Goal: Transaction & Acquisition: Purchase product/service

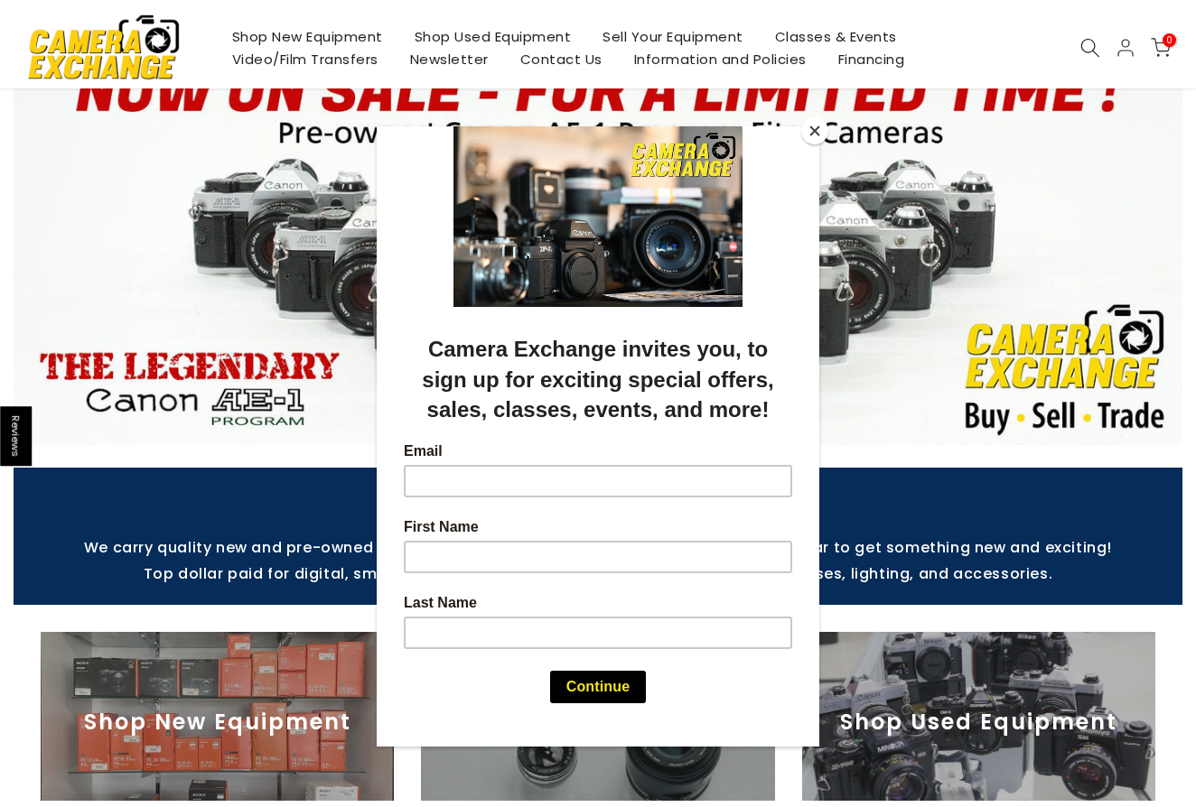
scroll to position [181, 0]
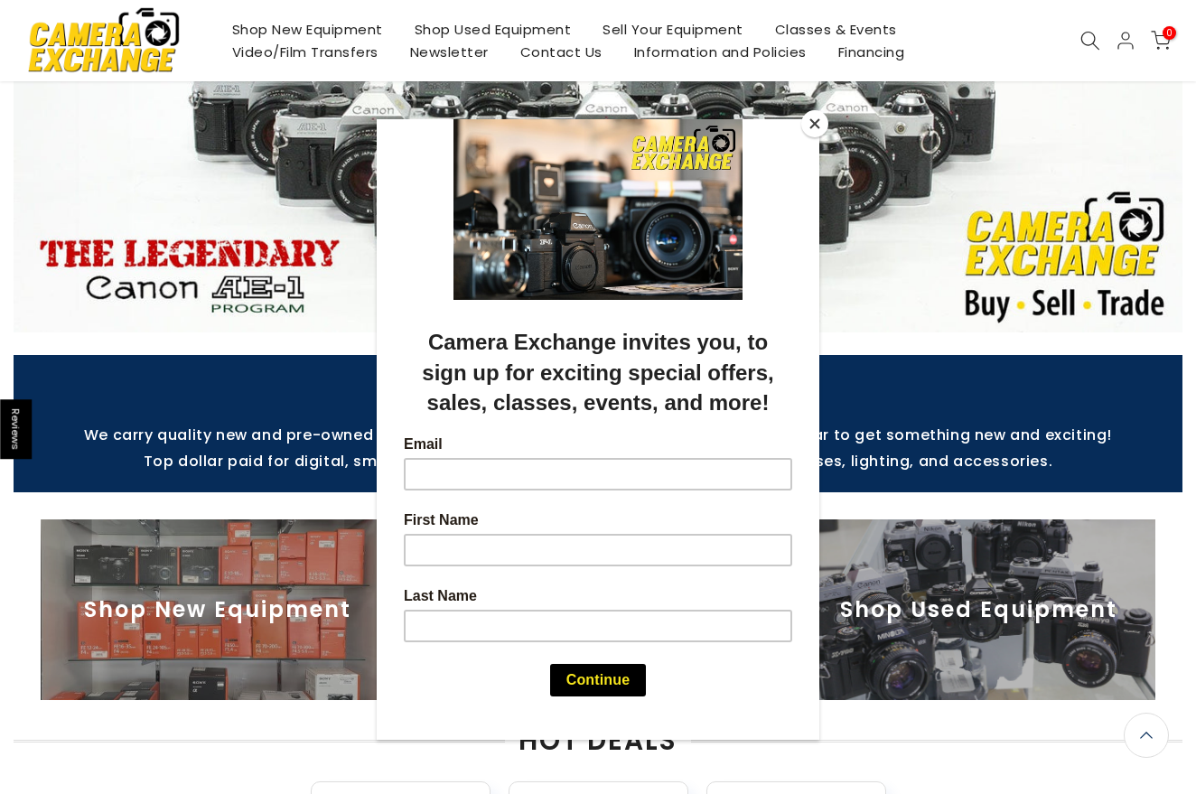
click at [933, 289] on div at bounding box center [598, 397] width 1196 height 794
click at [810, 124] on button "Close" at bounding box center [814, 123] width 27 height 27
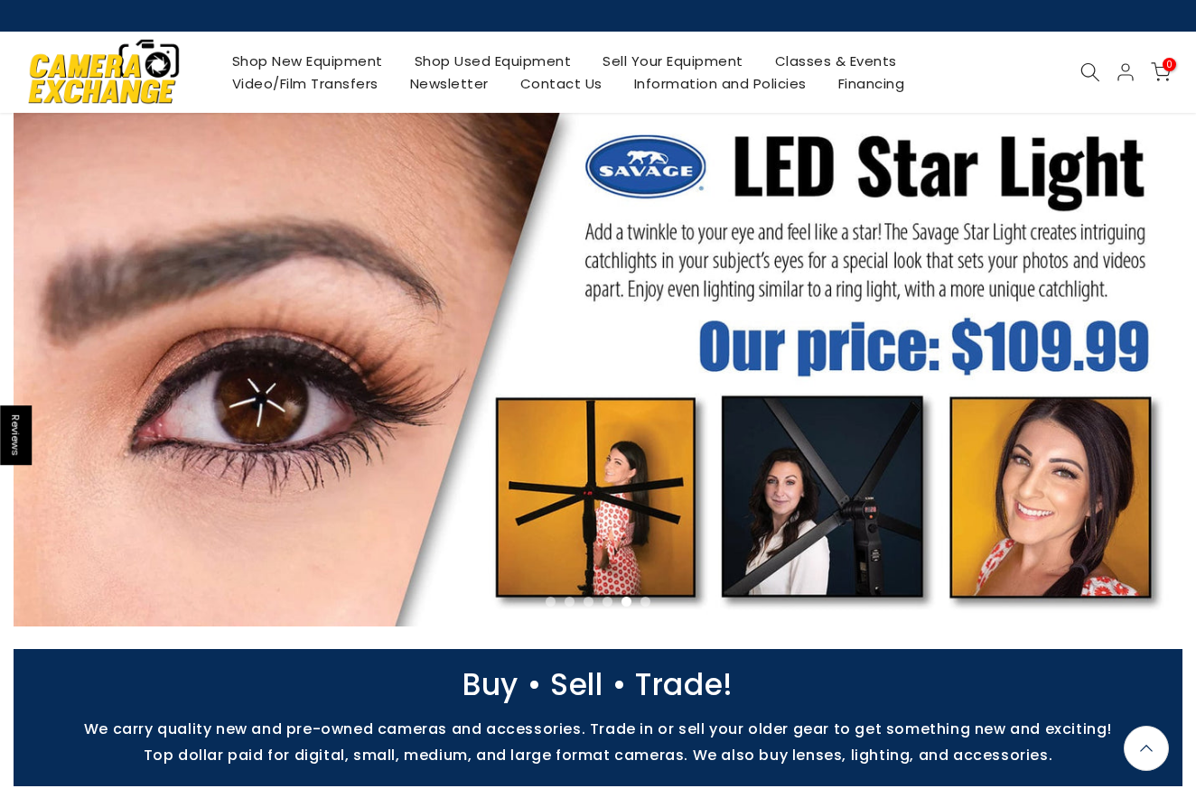
scroll to position [0, 0]
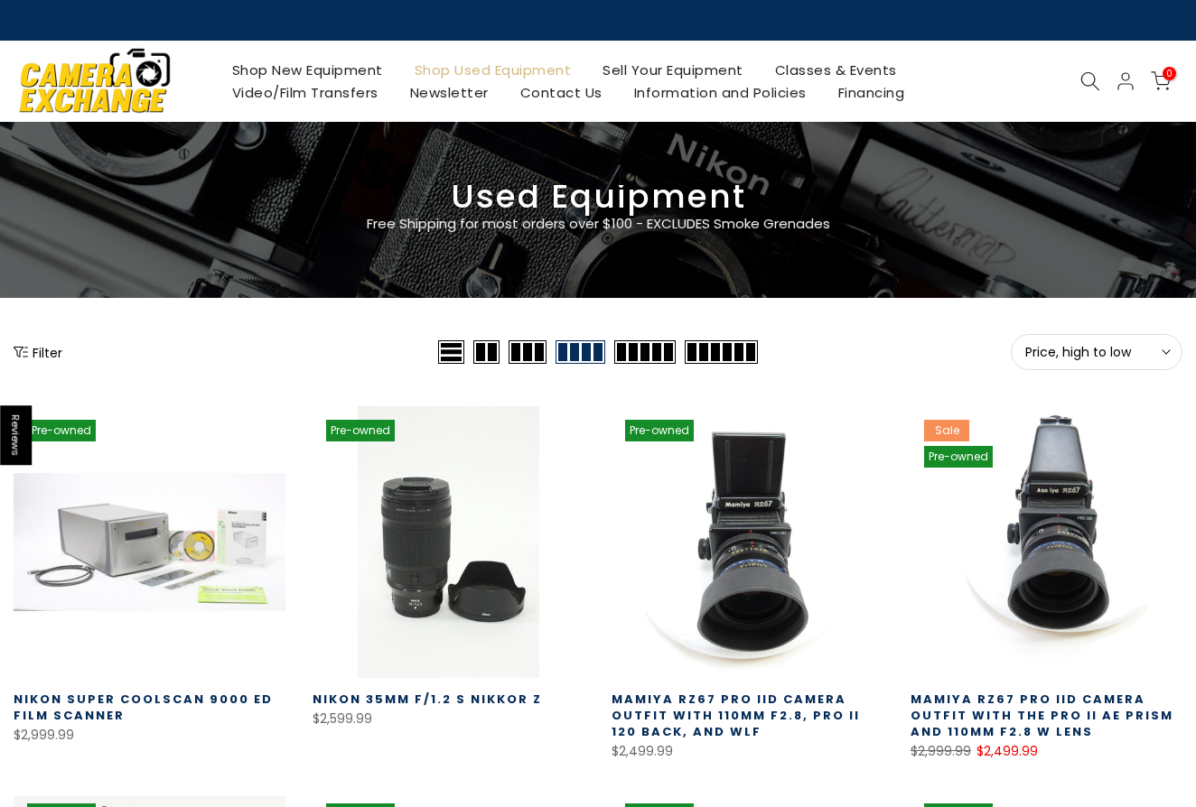
click at [45, 350] on button "Filter" at bounding box center [38, 352] width 49 height 18
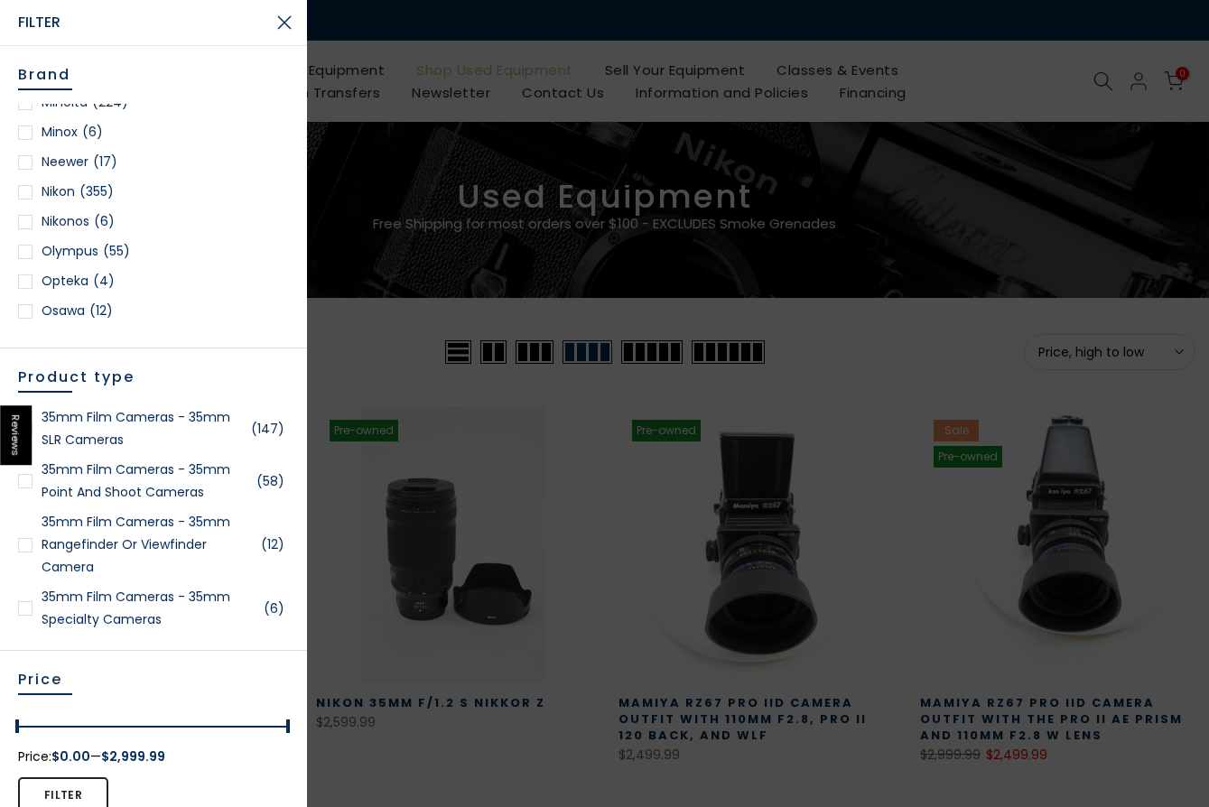
scroll to position [1535, 0]
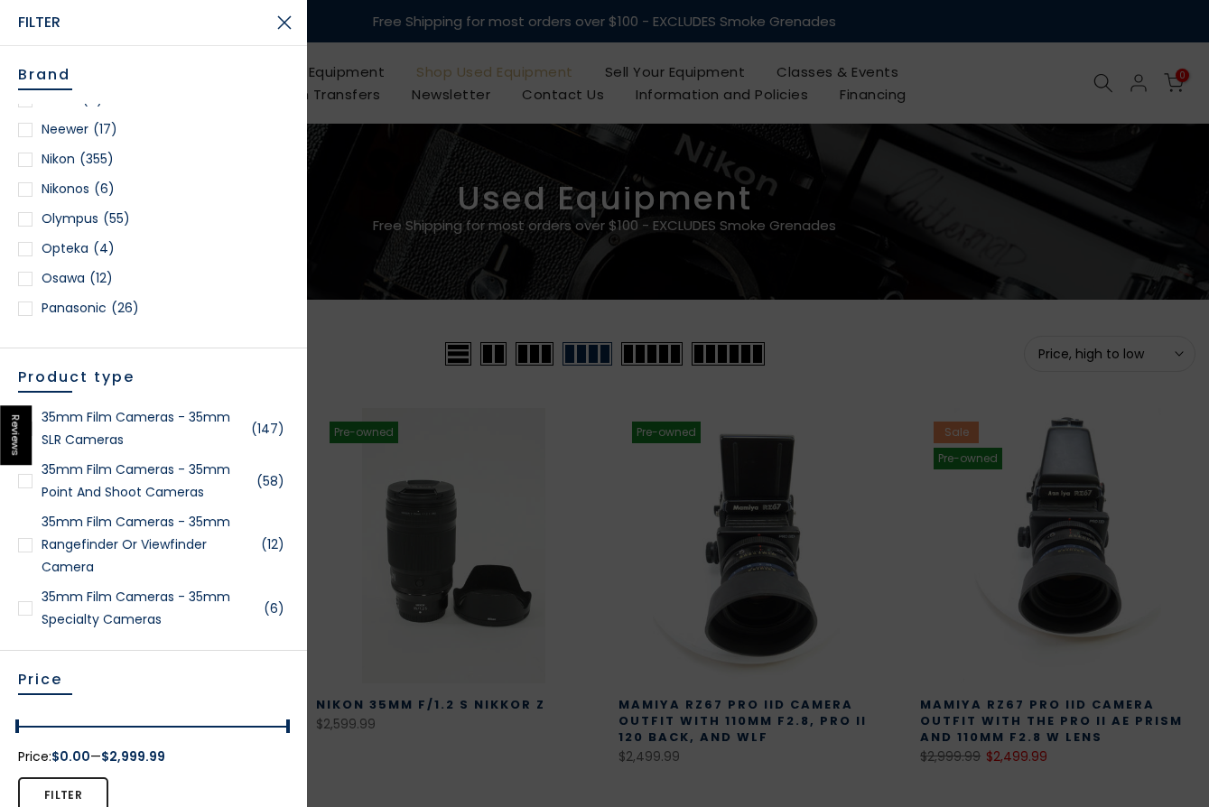
click at [30, 158] on div at bounding box center [25, 160] width 14 height 14
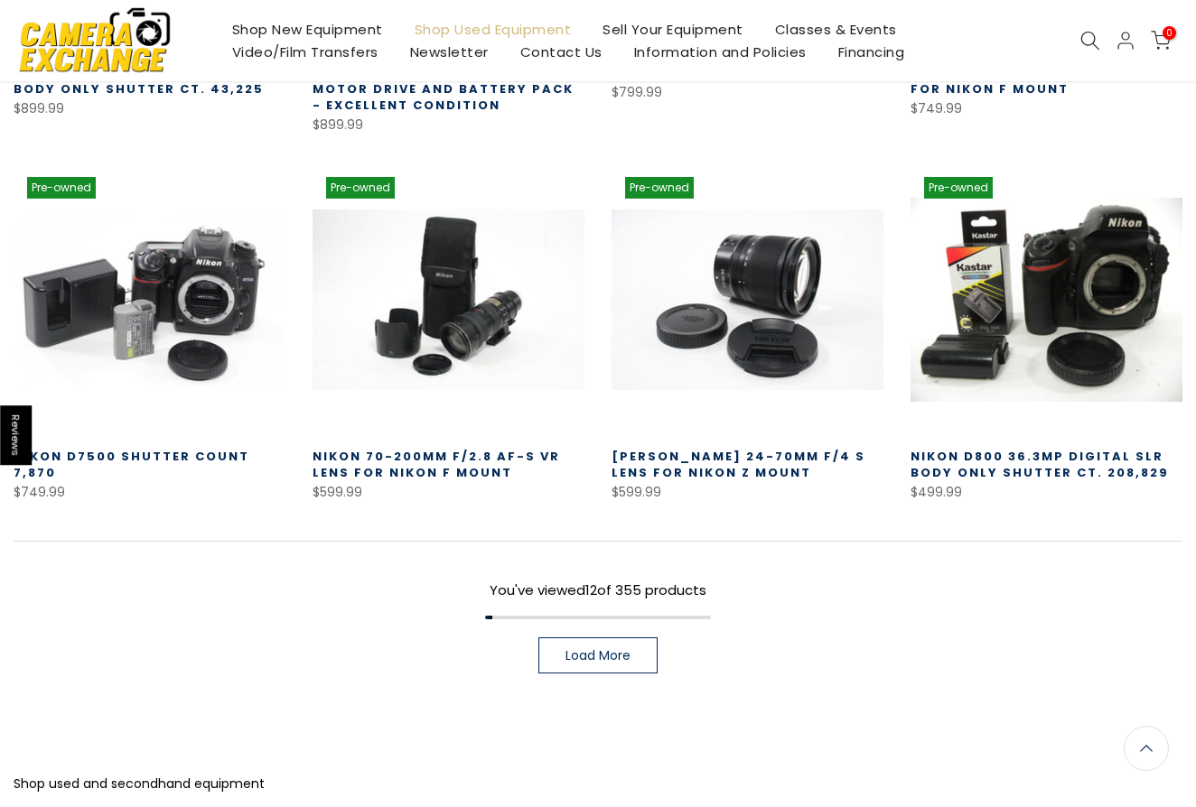
scroll to position [1129, 0]
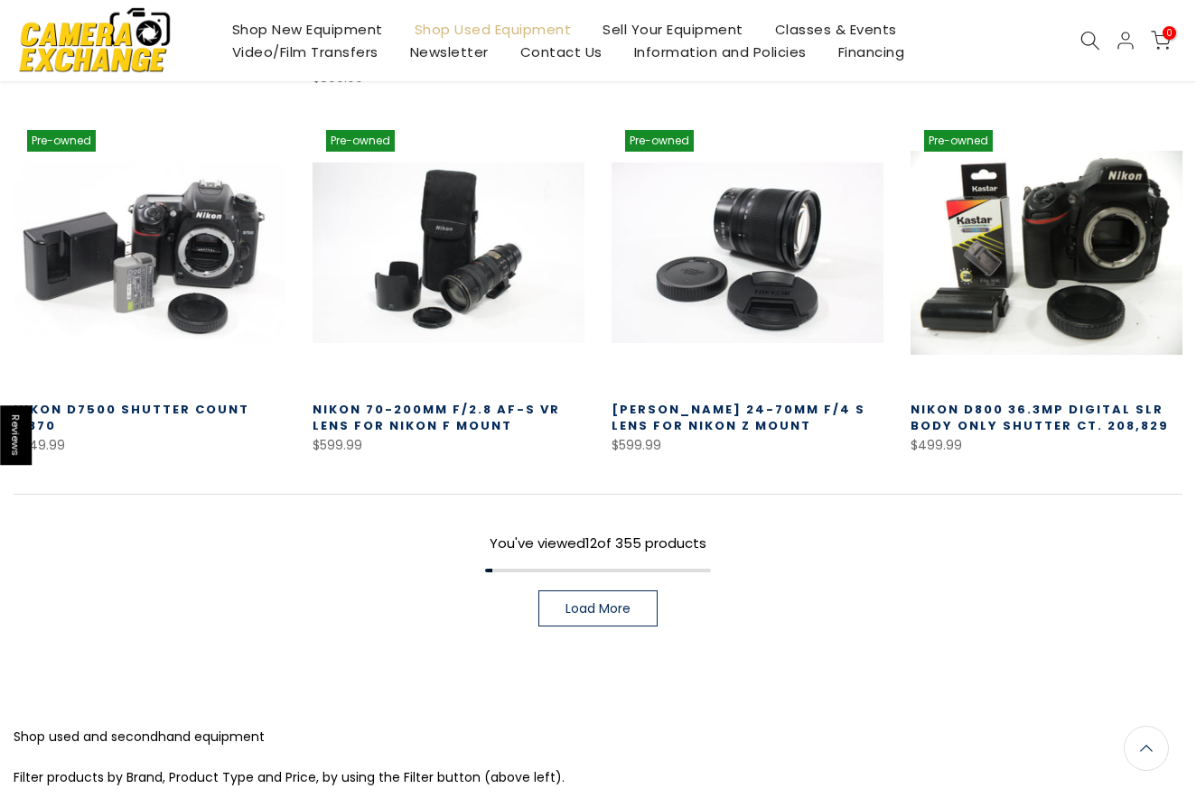
click at [613, 599] on link "Load More" at bounding box center [597, 609] width 119 height 36
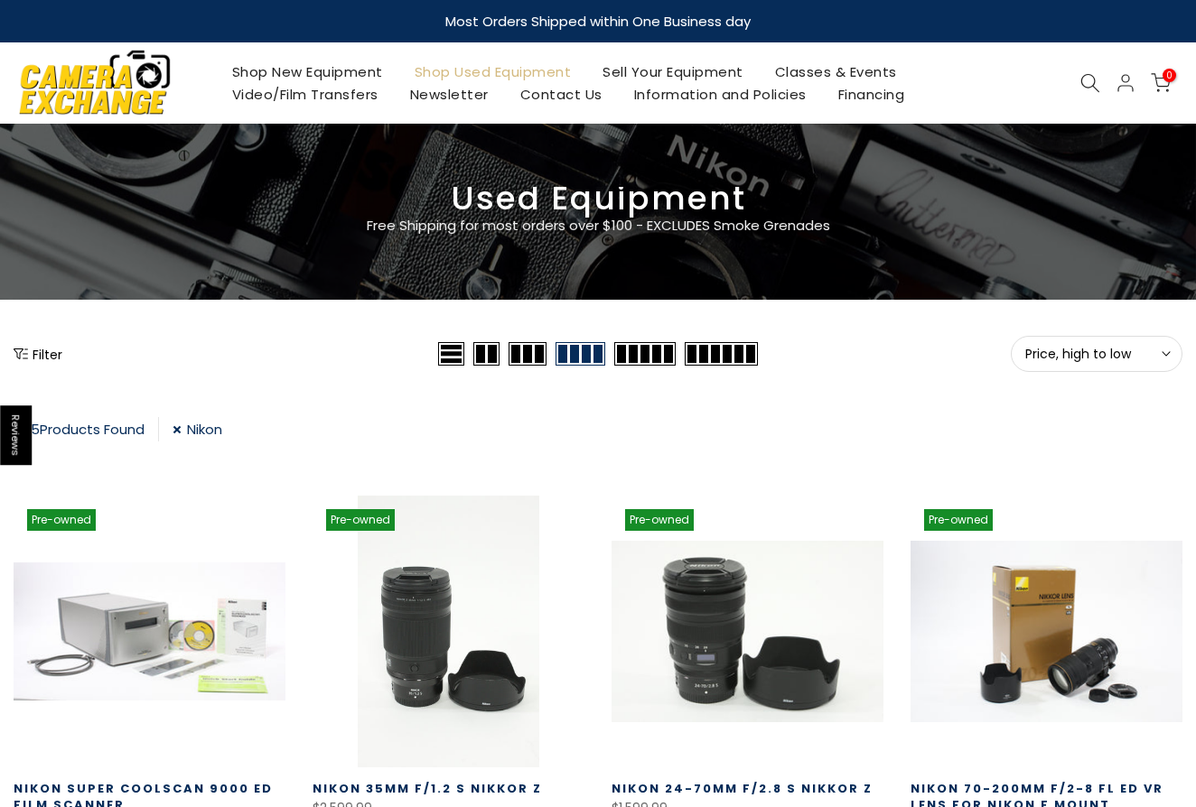
click at [41, 350] on button "Filter" at bounding box center [38, 354] width 49 height 18
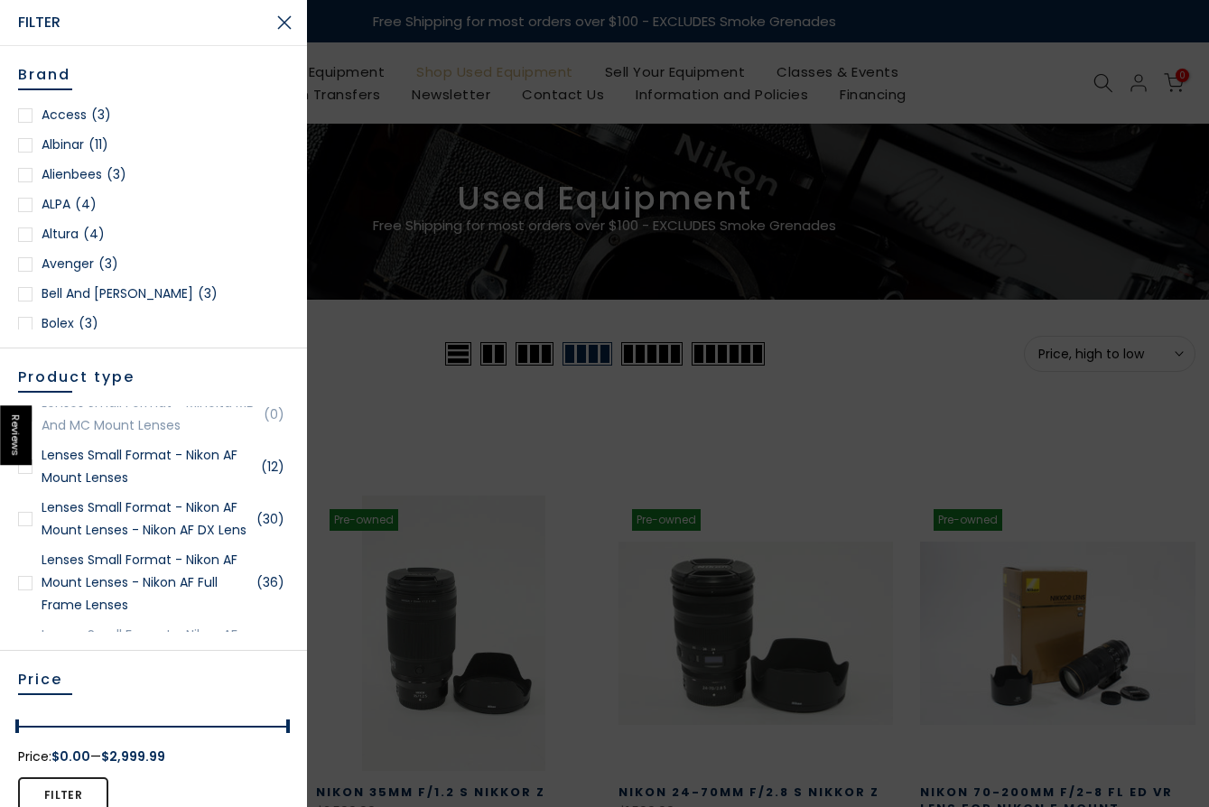
scroll to position [2319, 0]
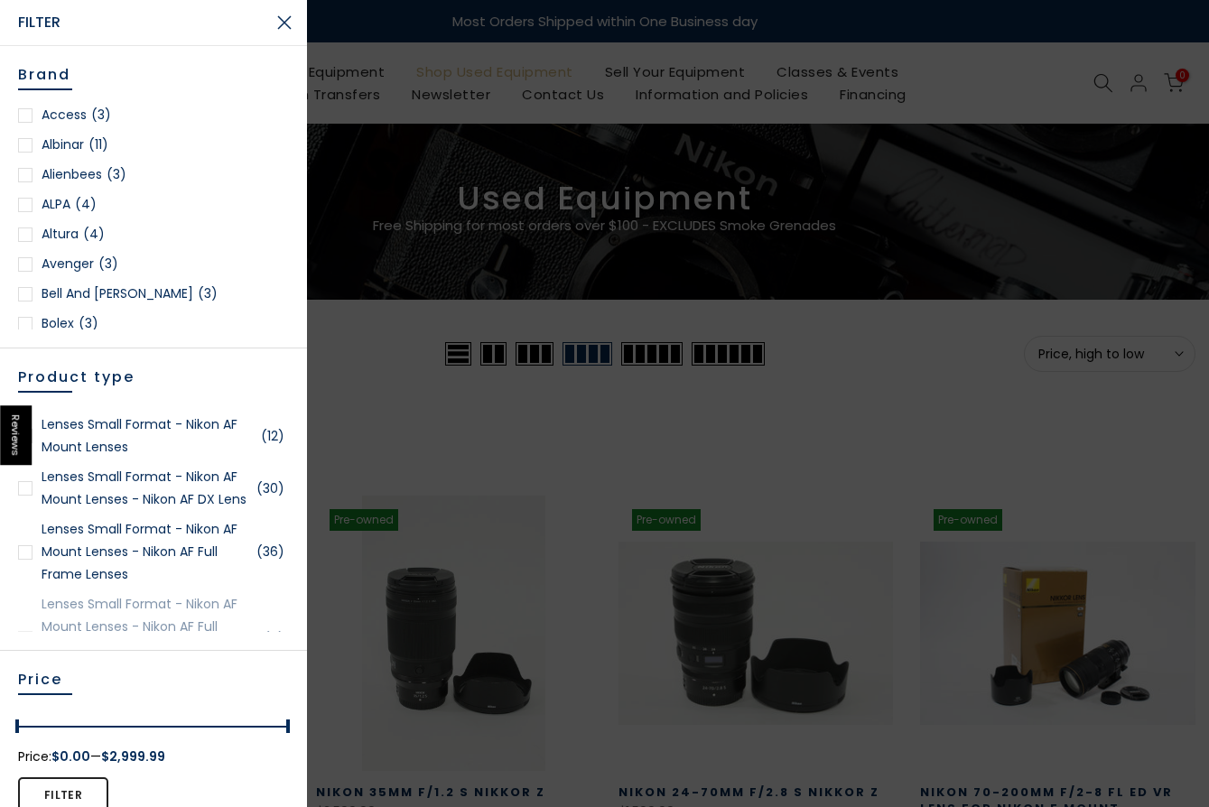
click at [106, 459] on link "Lenses Small Format - Nikon AF Mount Lenses (12)" at bounding box center [153, 436] width 271 height 45
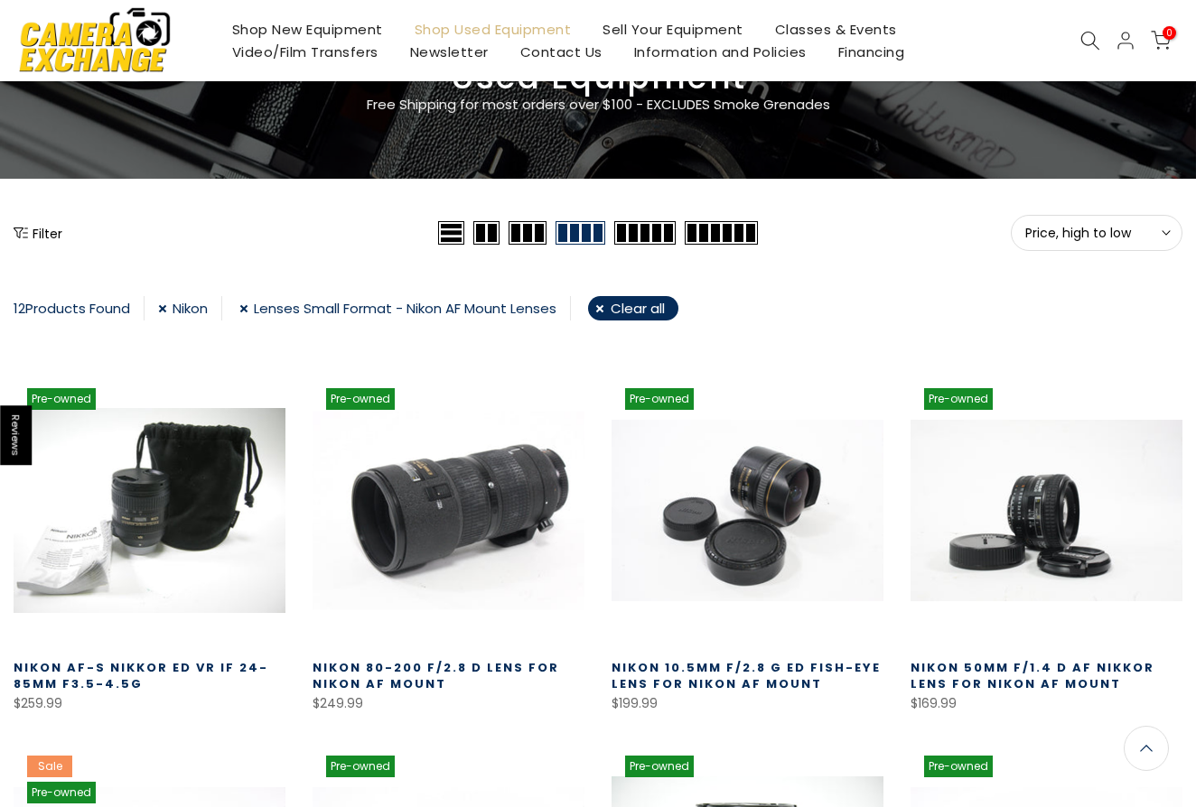
scroll to position [117, 0]
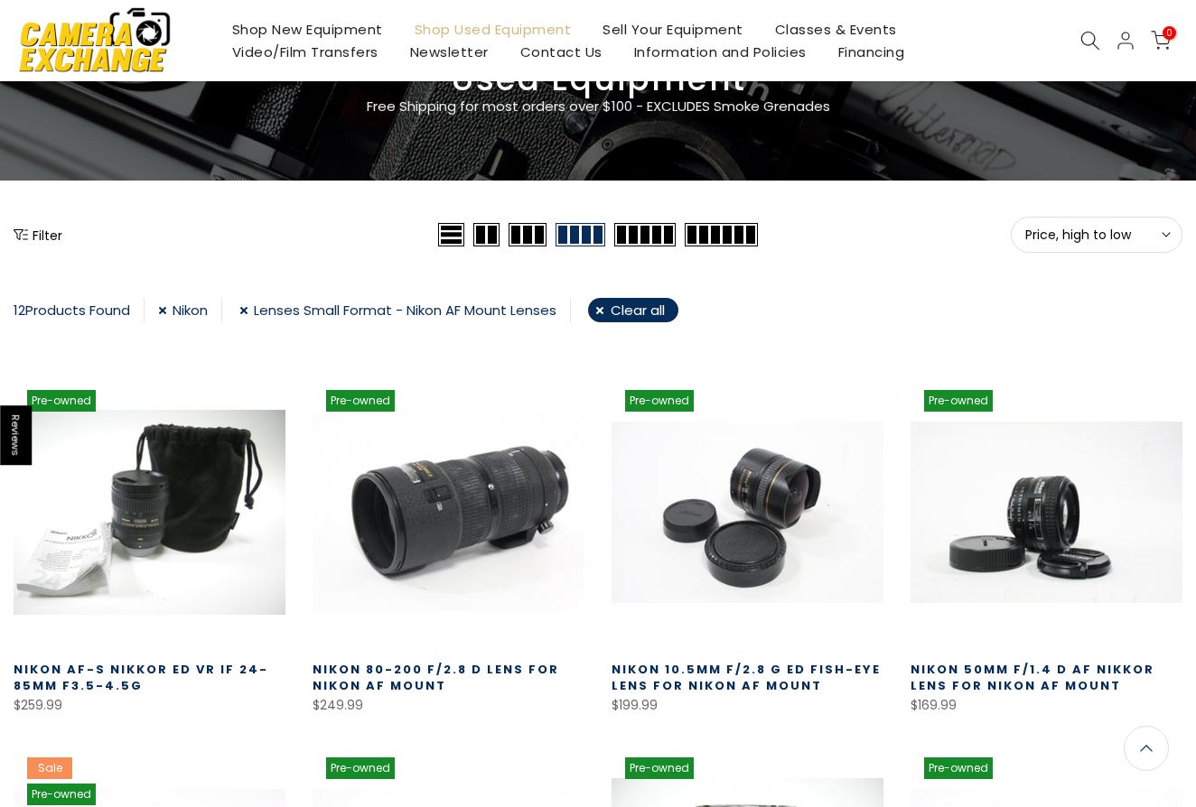
click at [491, 476] on link at bounding box center [449, 513] width 272 height 272
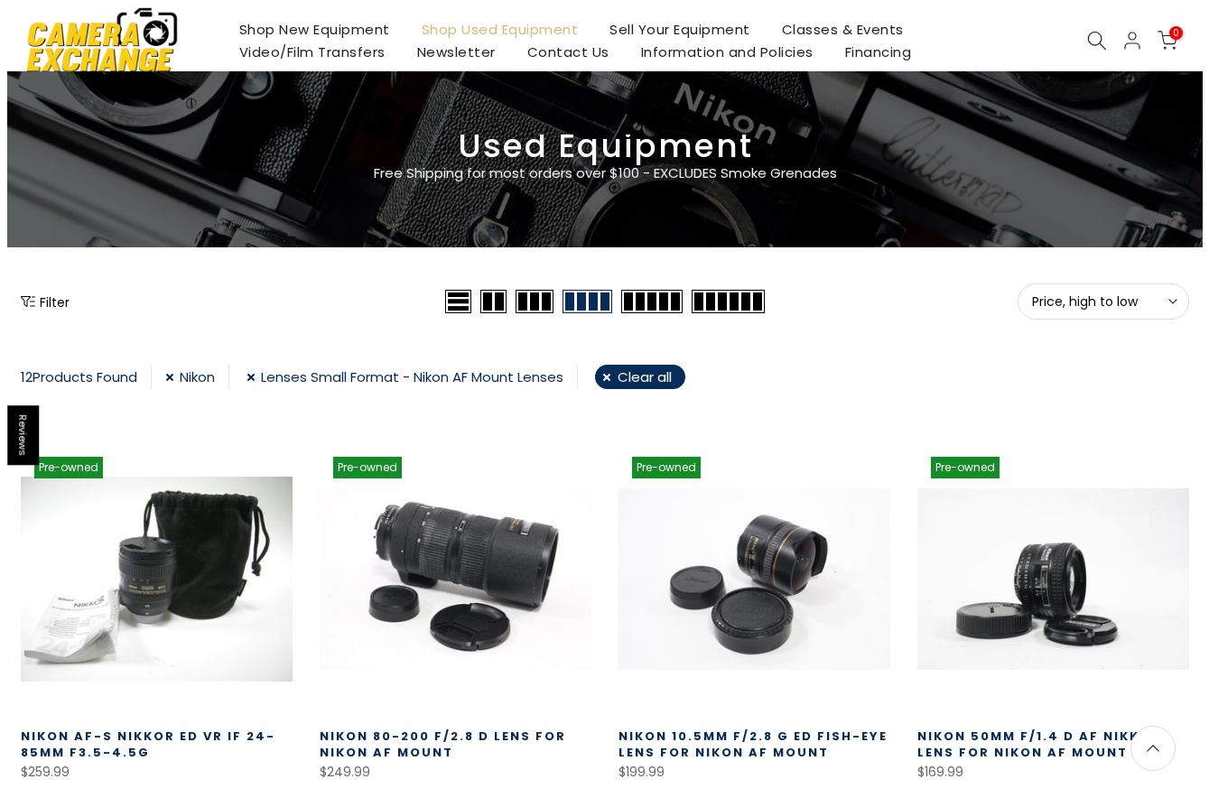
scroll to position [0, 0]
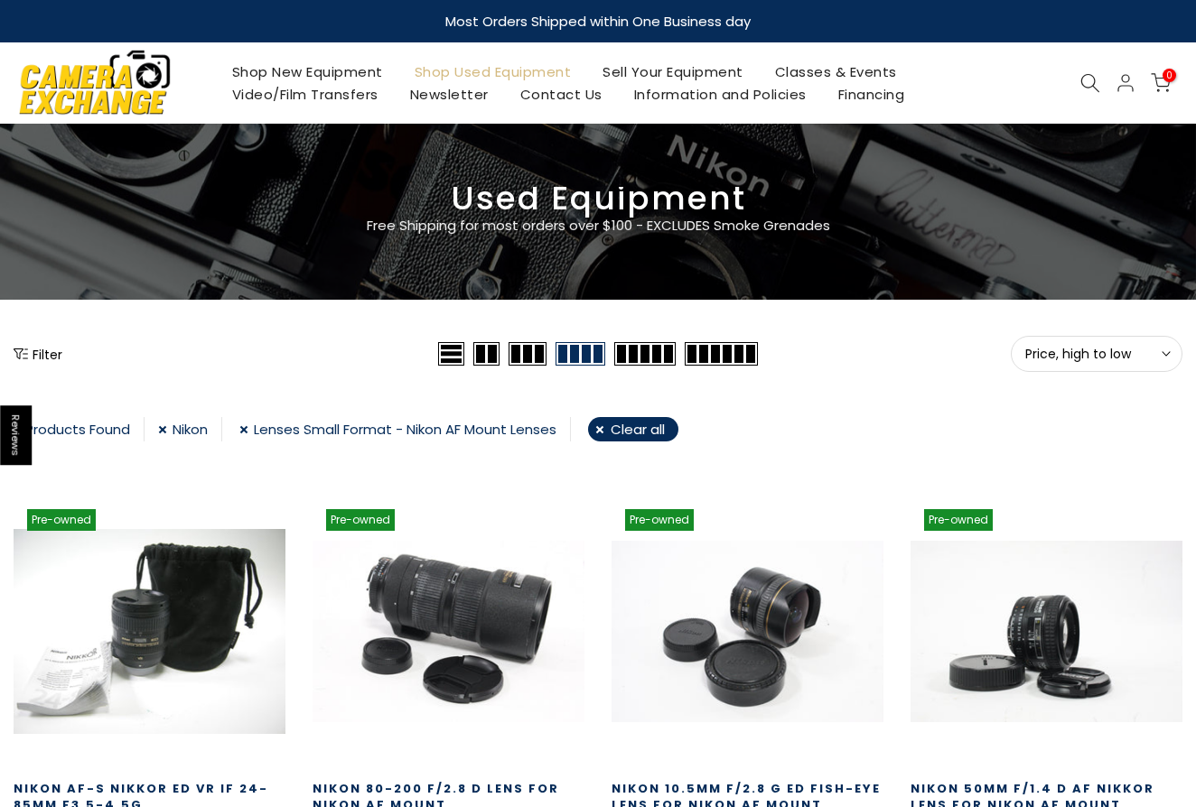
click at [47, 349] on button "Filter" at bounding box center [38, 354] width 49 height 18
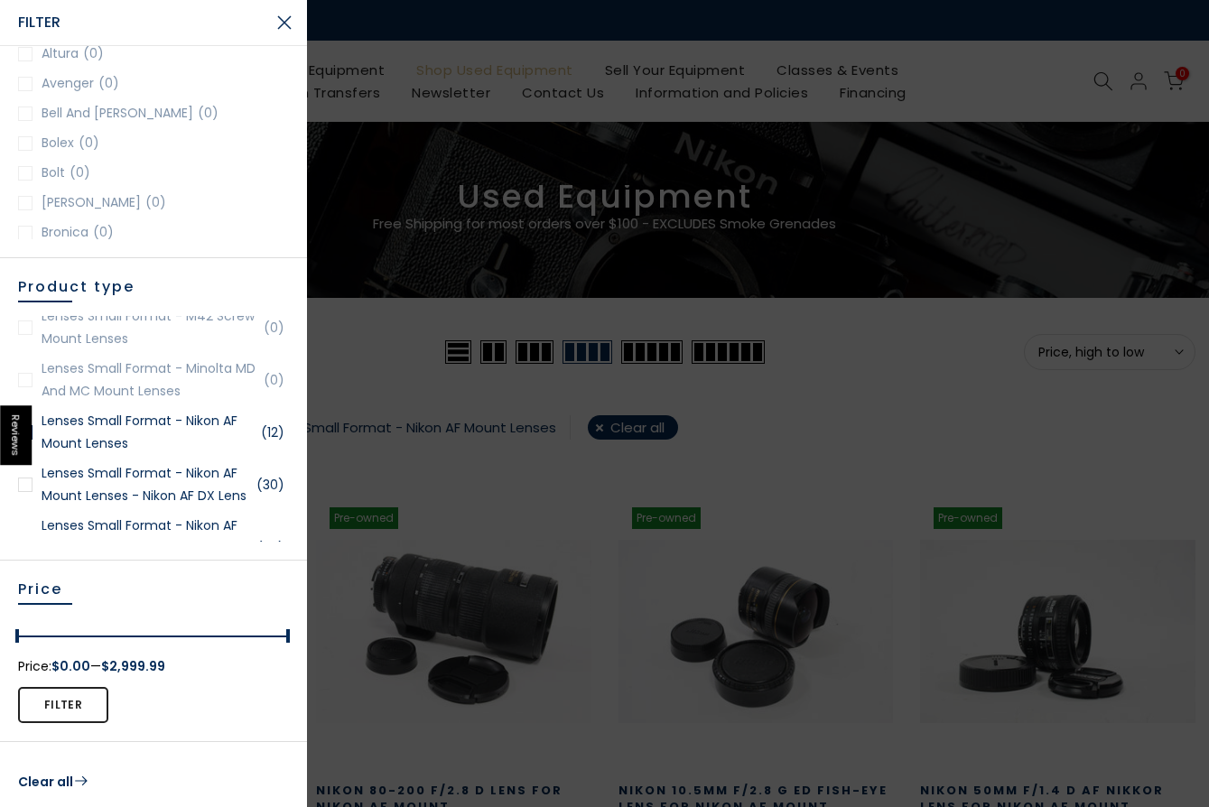
scroll to position [2258, 0]
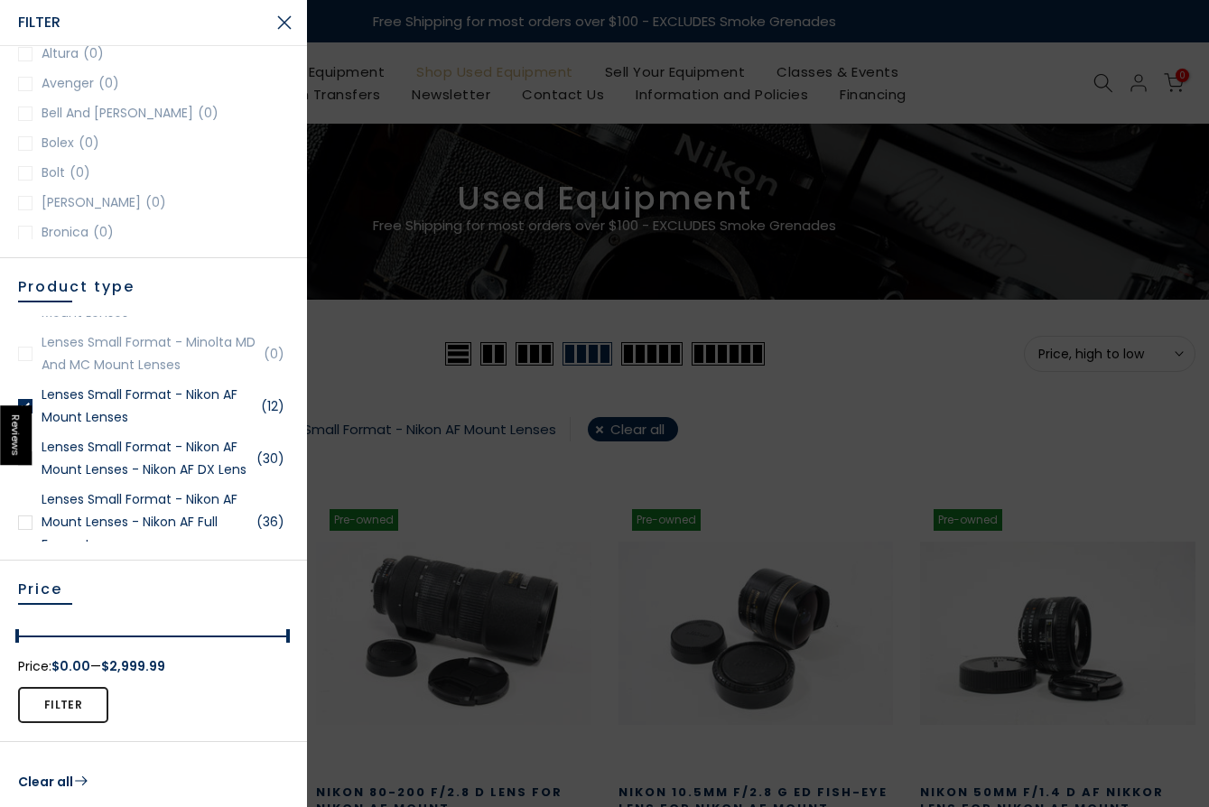
click at [24, 466] on div at bounding box center [25, 459] width 14 height 14
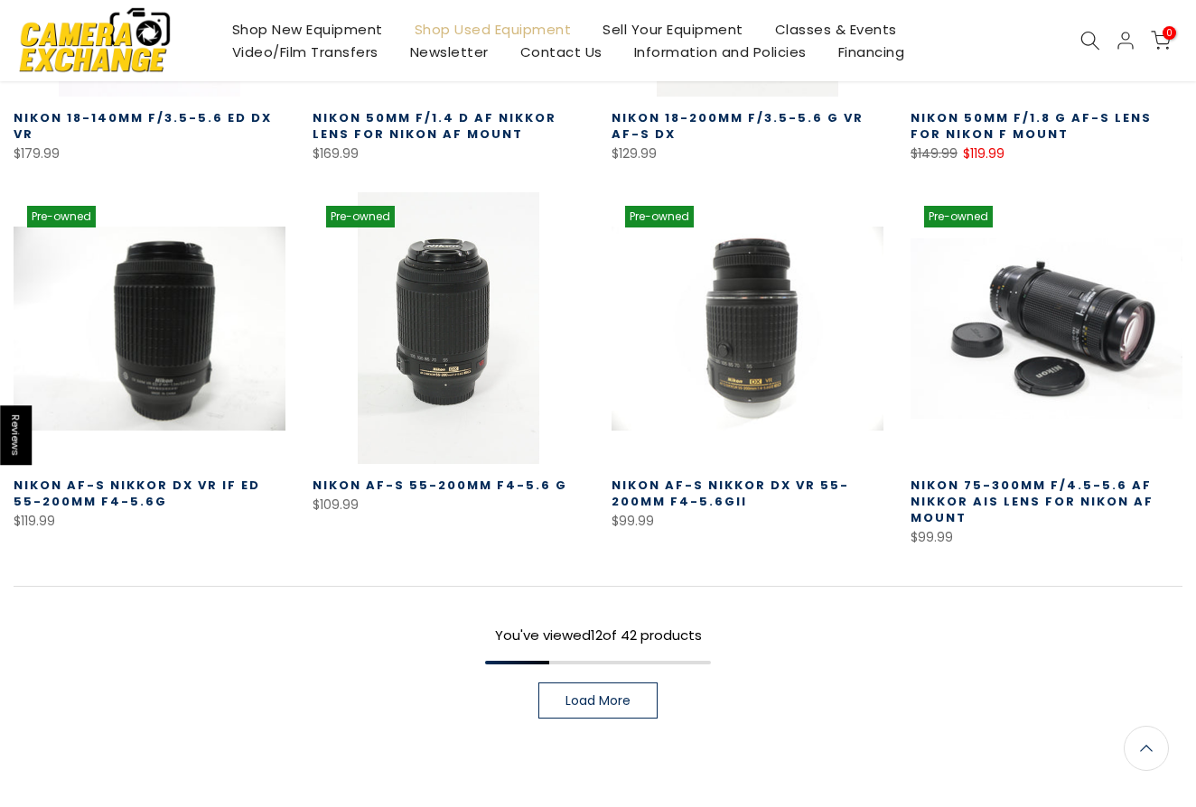
scroll to position [1040, 0]
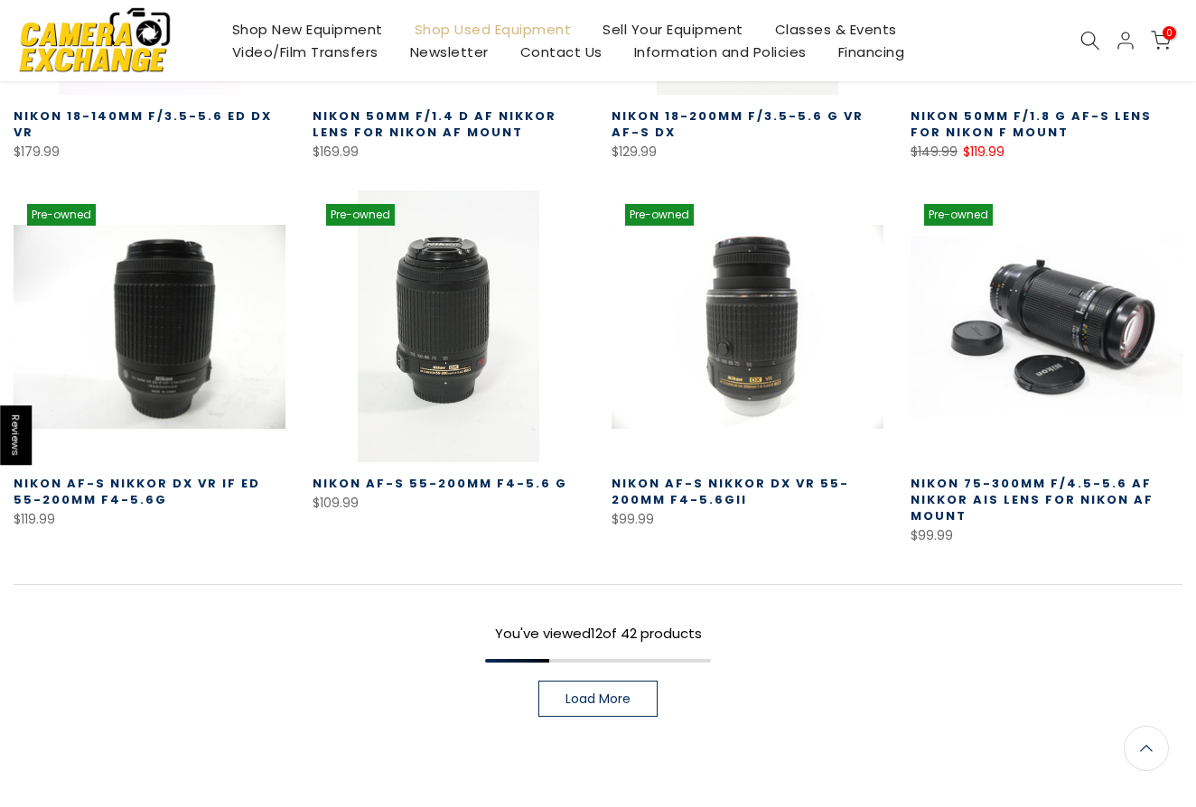
drag, startPoint x: 607, startPoint y: 695, endPoint x: 610, endPoint y: 686, distance: 10.3
click at [607, 695] on span "Load More" at bounding box center [597, 699] width 65 height 13
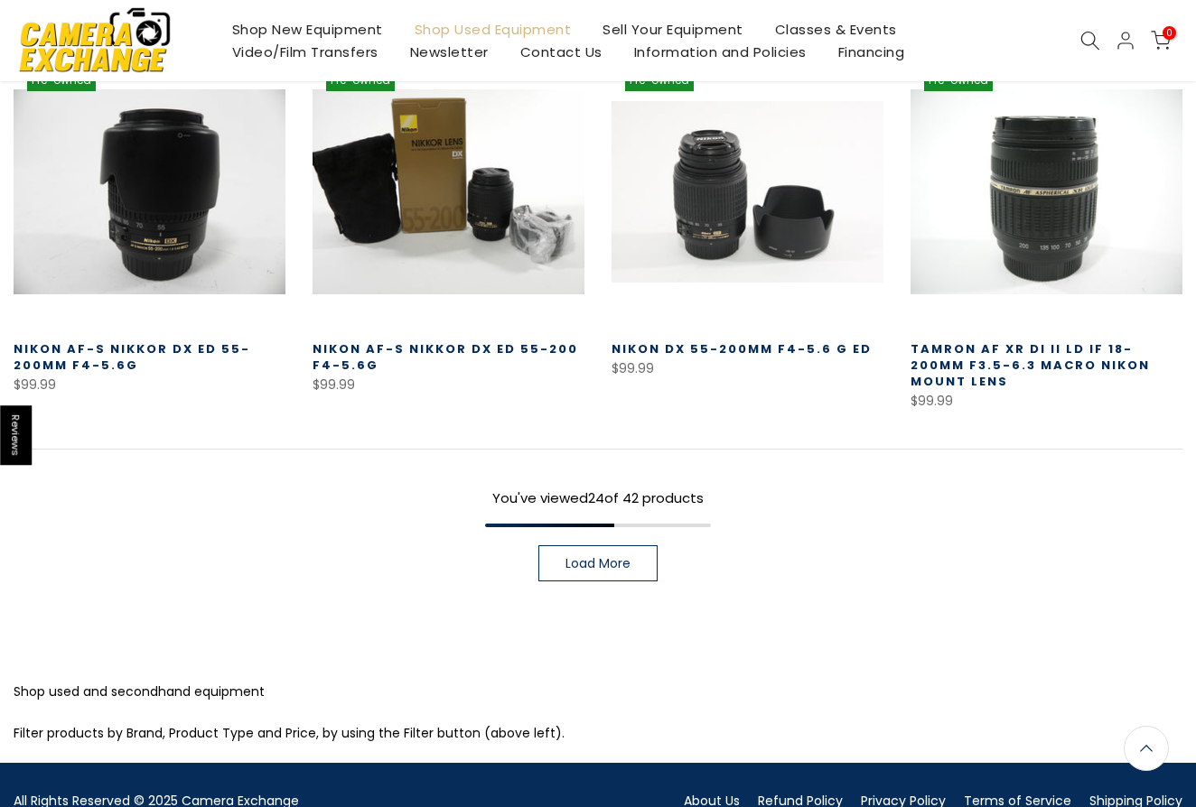
scroll to position [2347, 0]
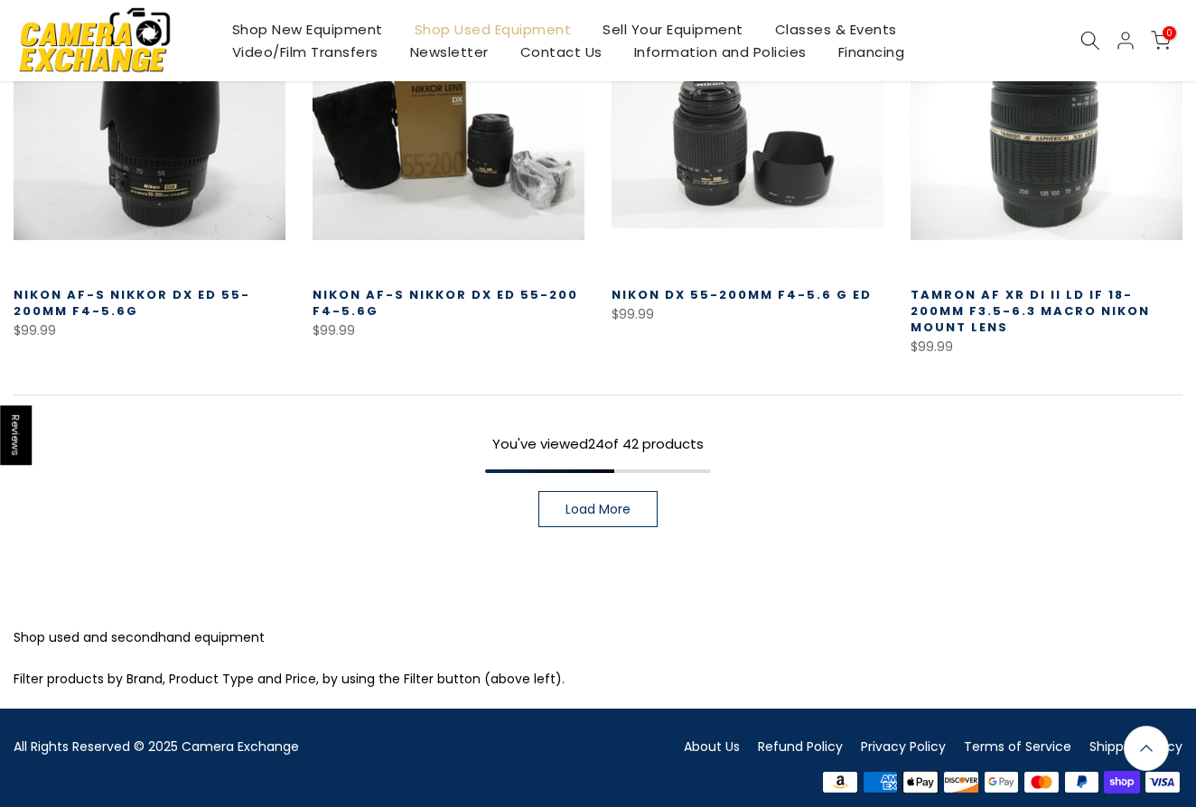
click at [584, 506] on link "Load More" at bounding box center [597, 509] width 119 height 36
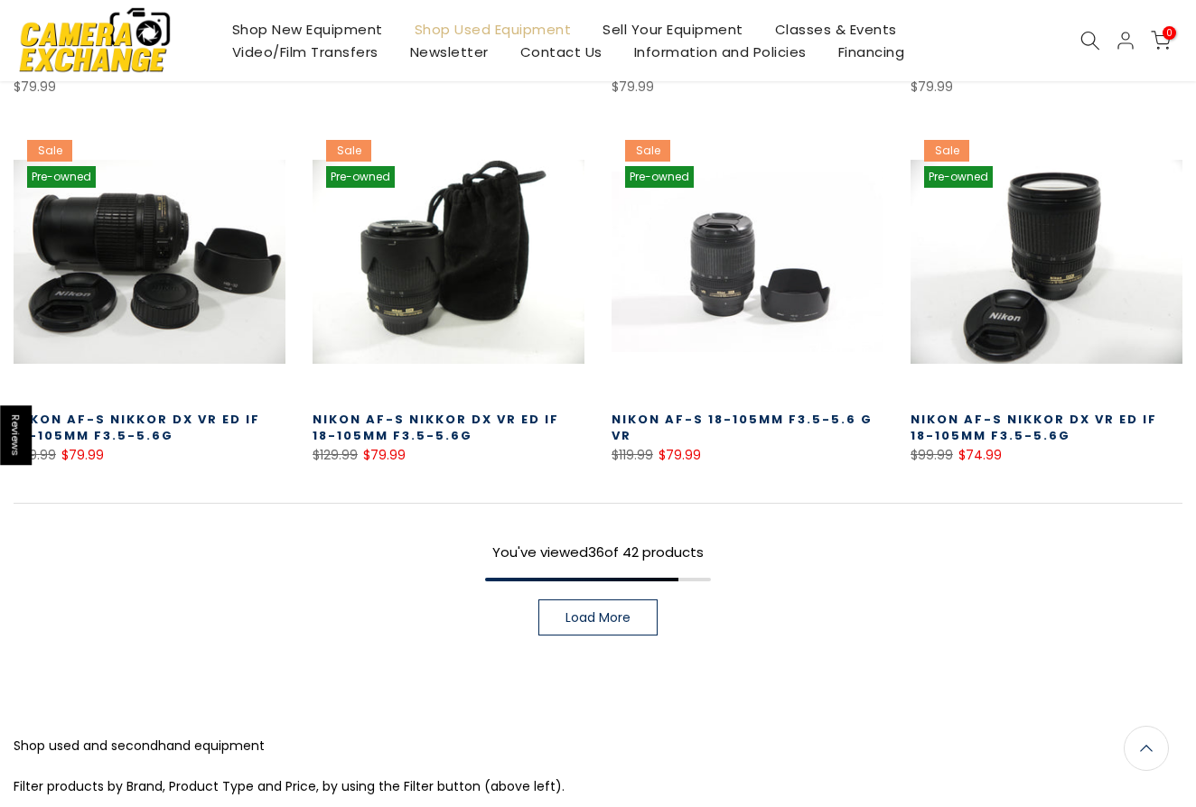
scroll to position [3341, 0]
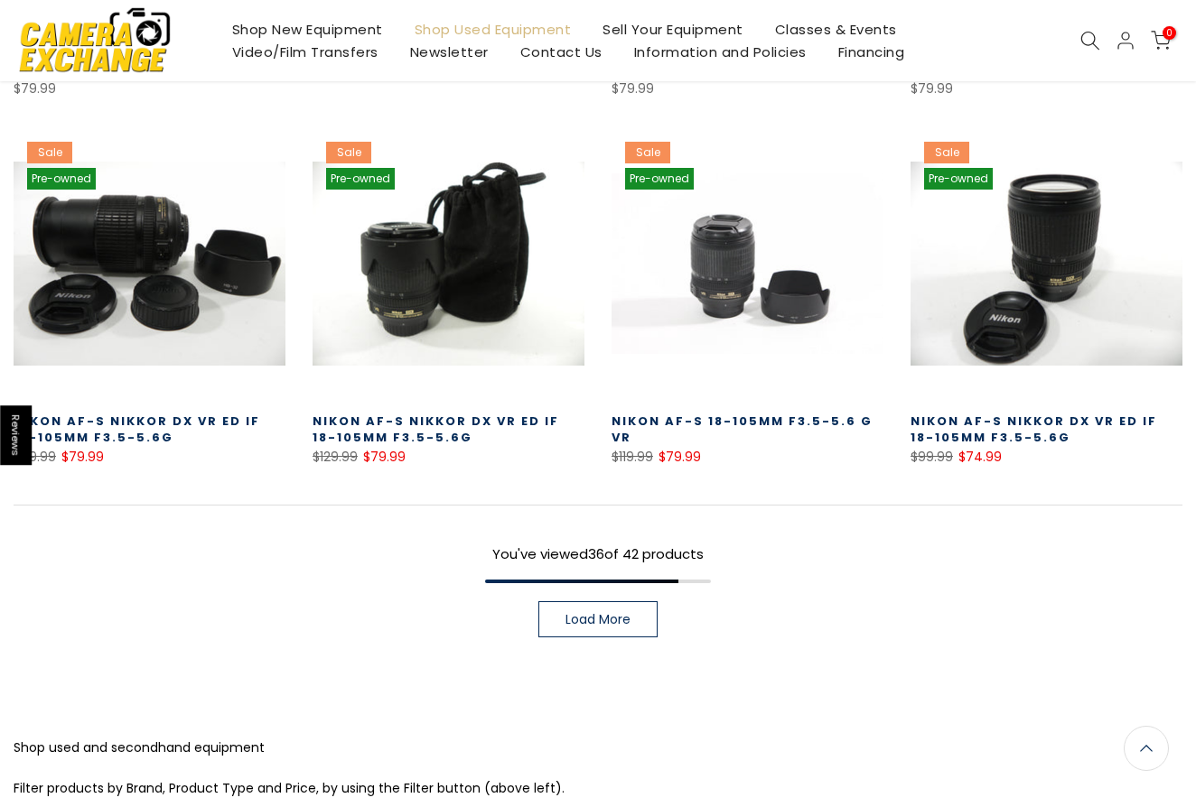
click at [630, 611] on link "Load More" at bounding box center [597, 620] width 119 height 36
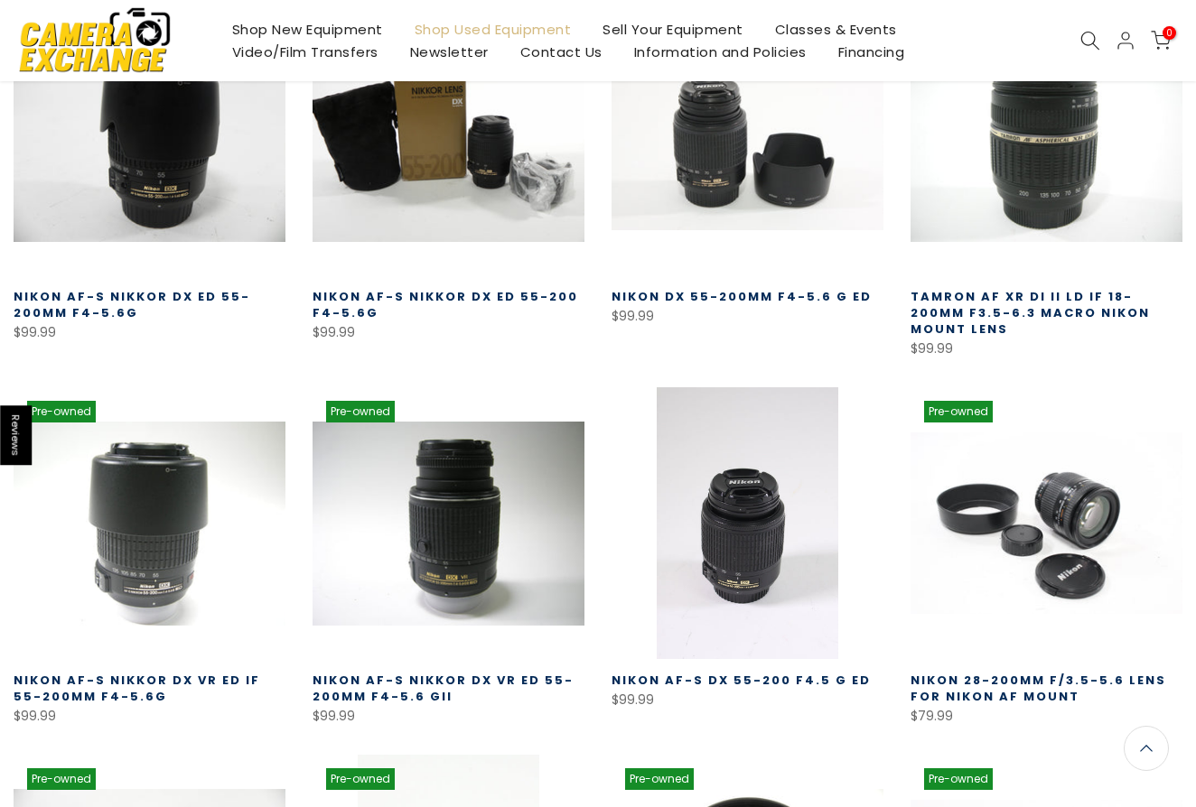
scroll to position [2349, 0]
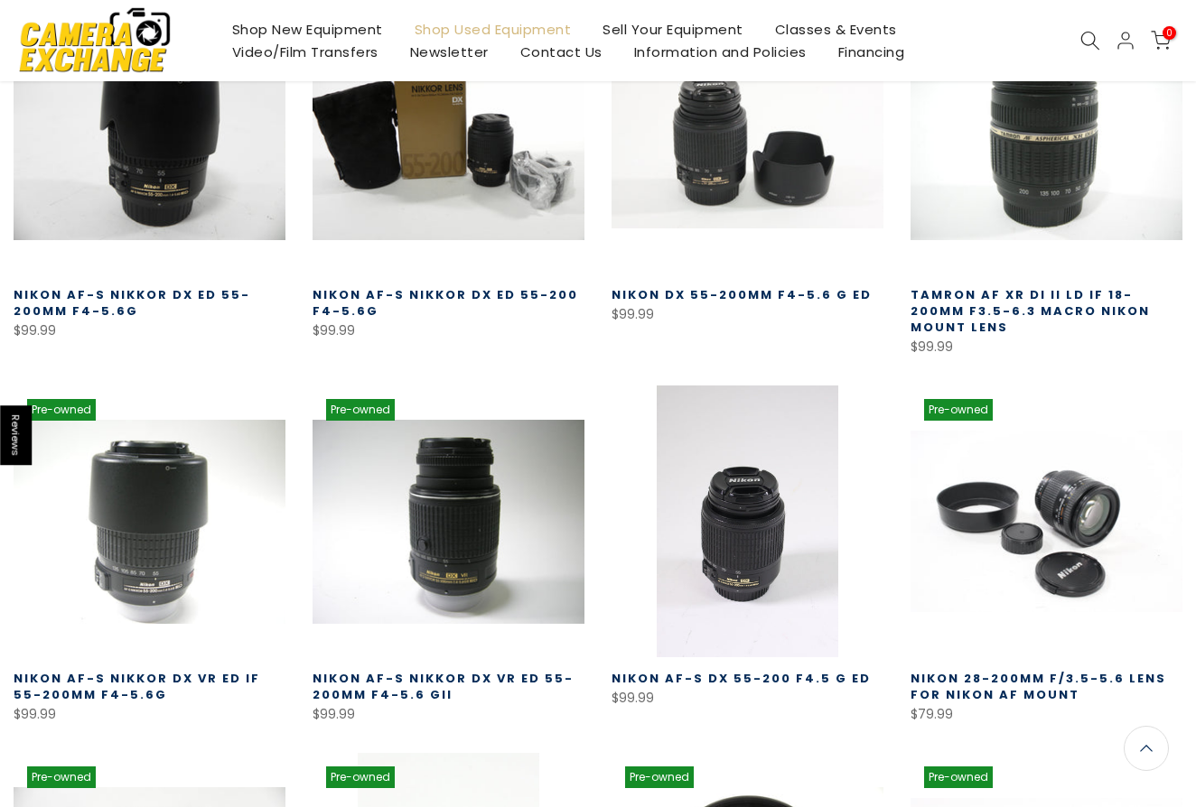
click at [348, 29] on link "Shop New Equipment" at bounding box center [307, 29] width 182 height 23
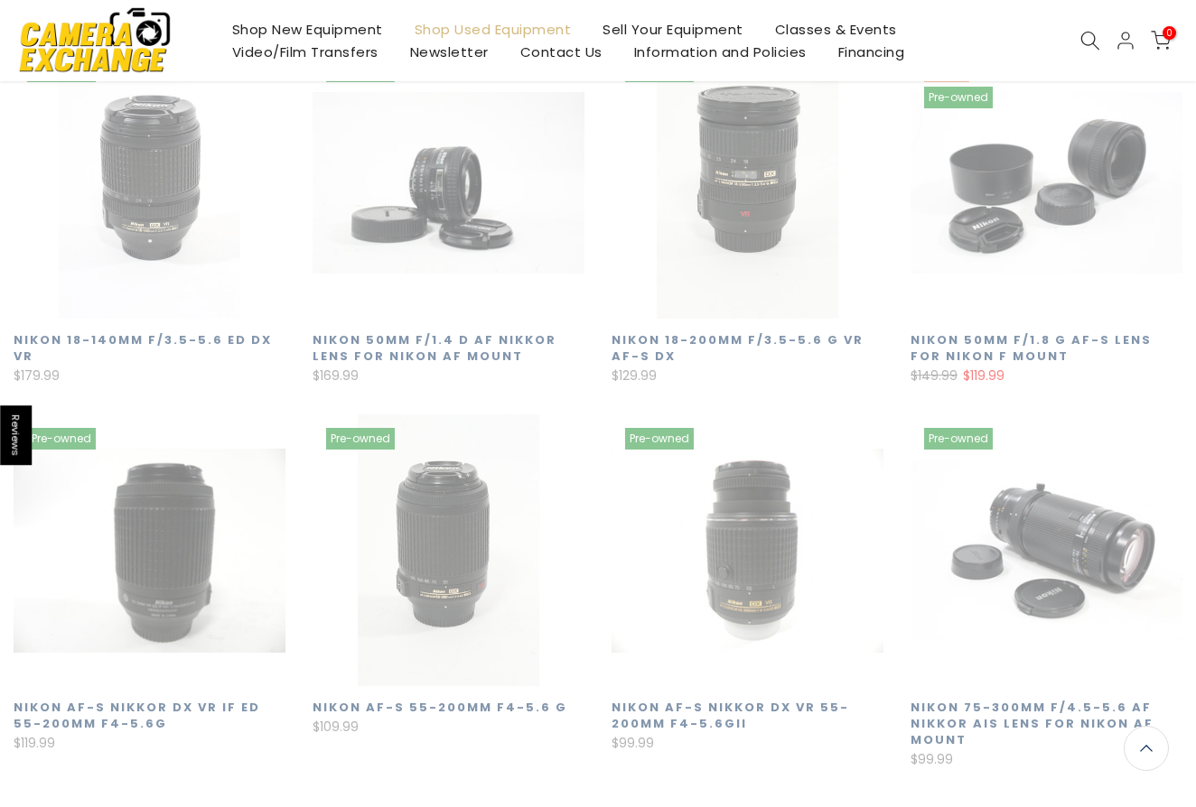
scroll to position [318, 0]
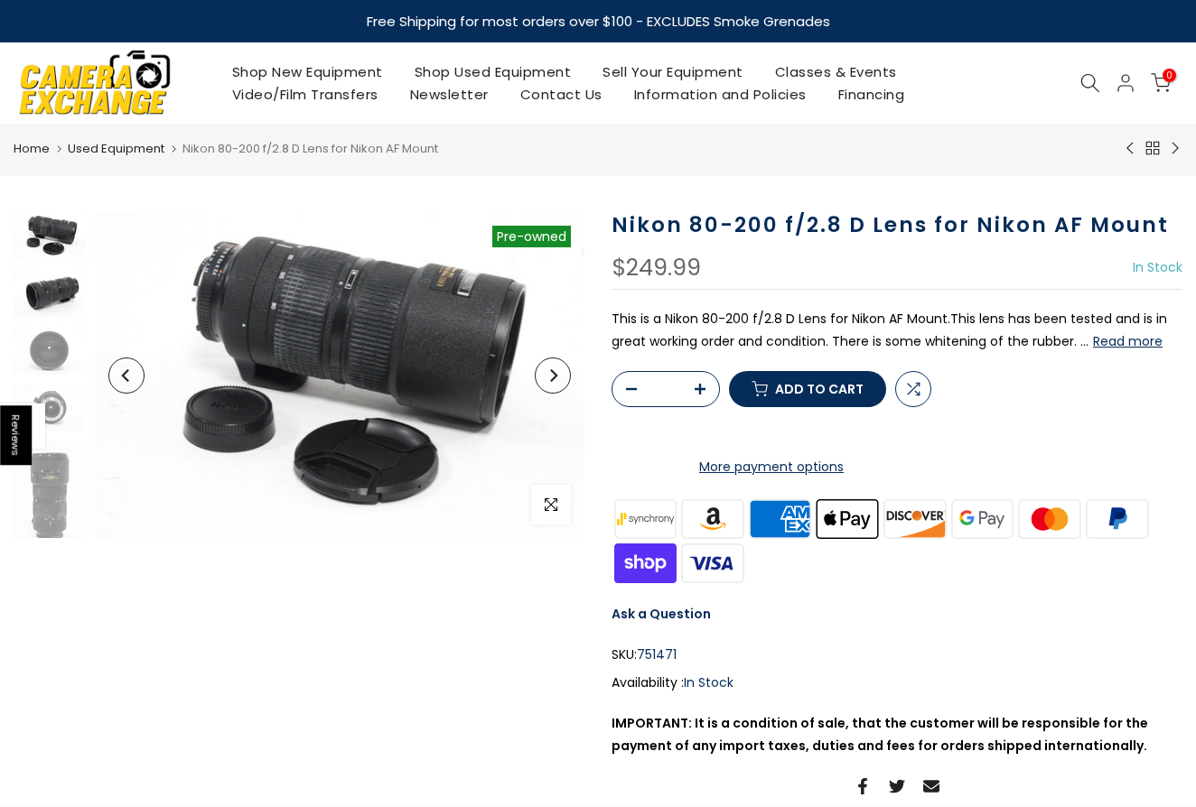
click at [48, 295] on img at bounding box center [50, 293] width 72 height 48
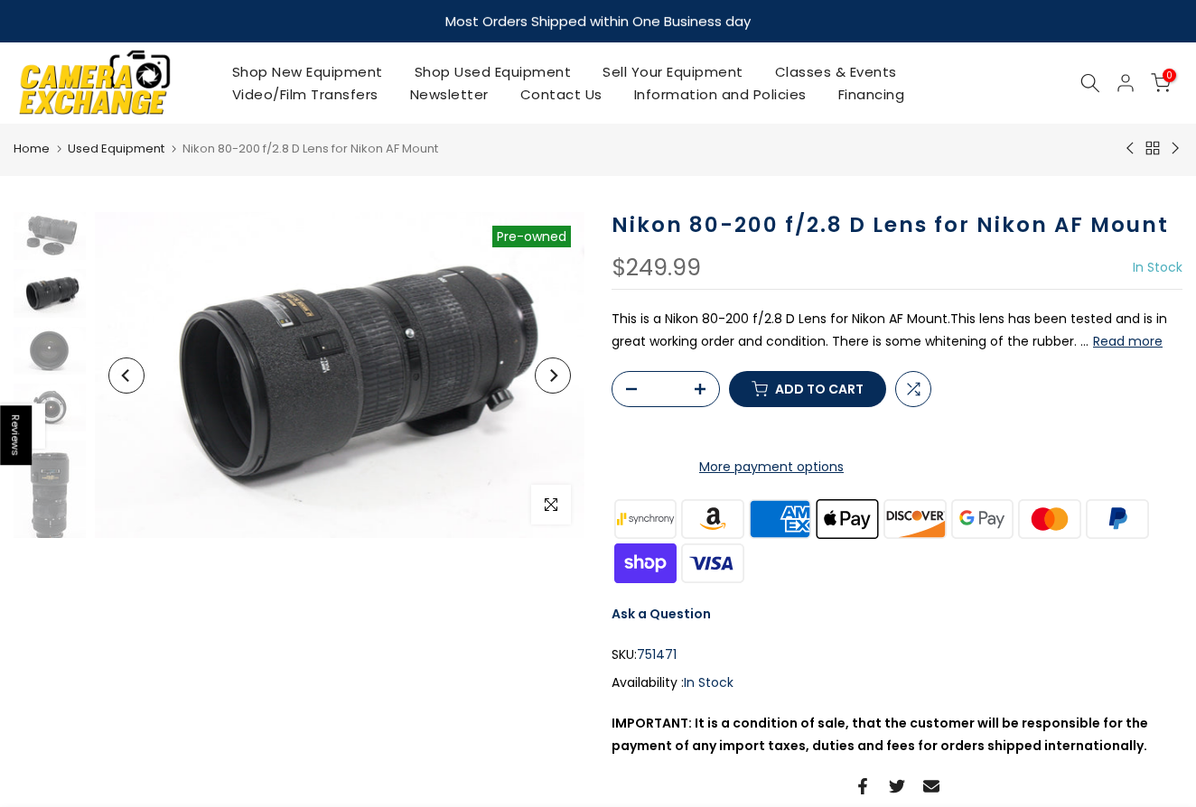
click at [41, 315] on img at bounding box center [50, 293] width 72 height 48
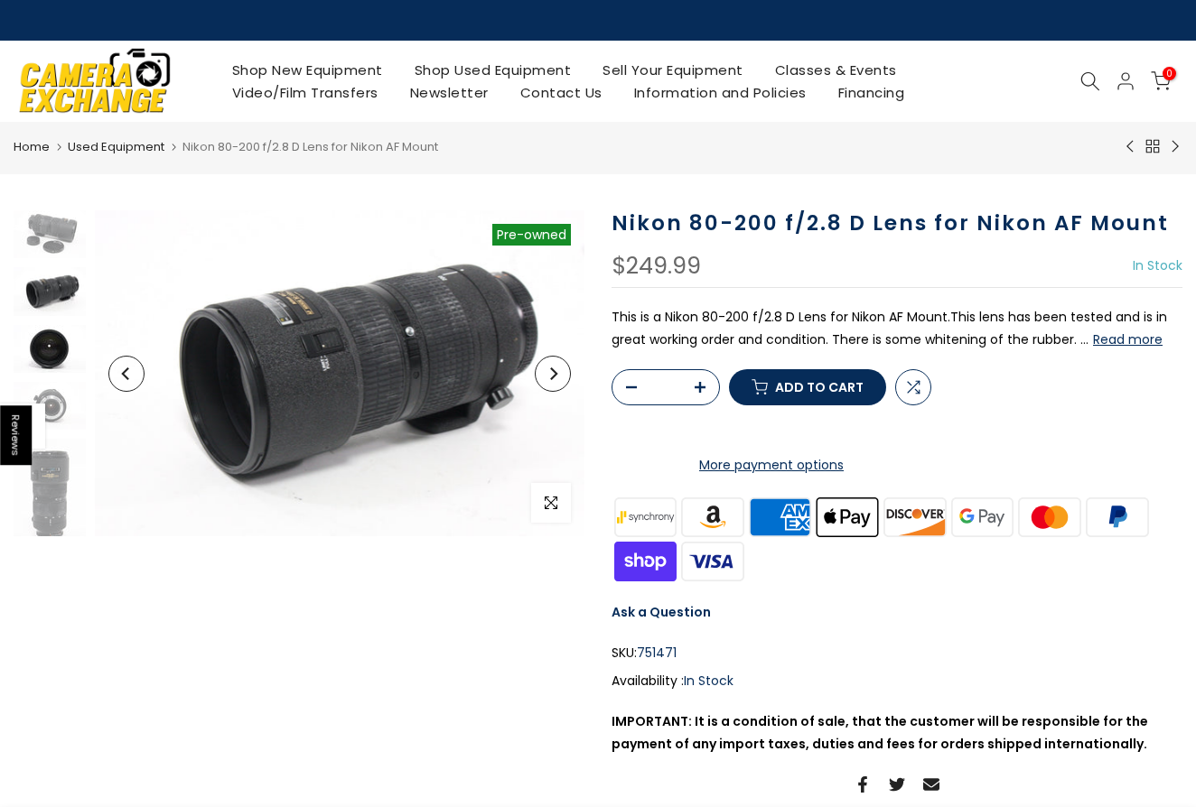
click at [48, 350] on img at bounding box center [50, 349] width 72 height 48
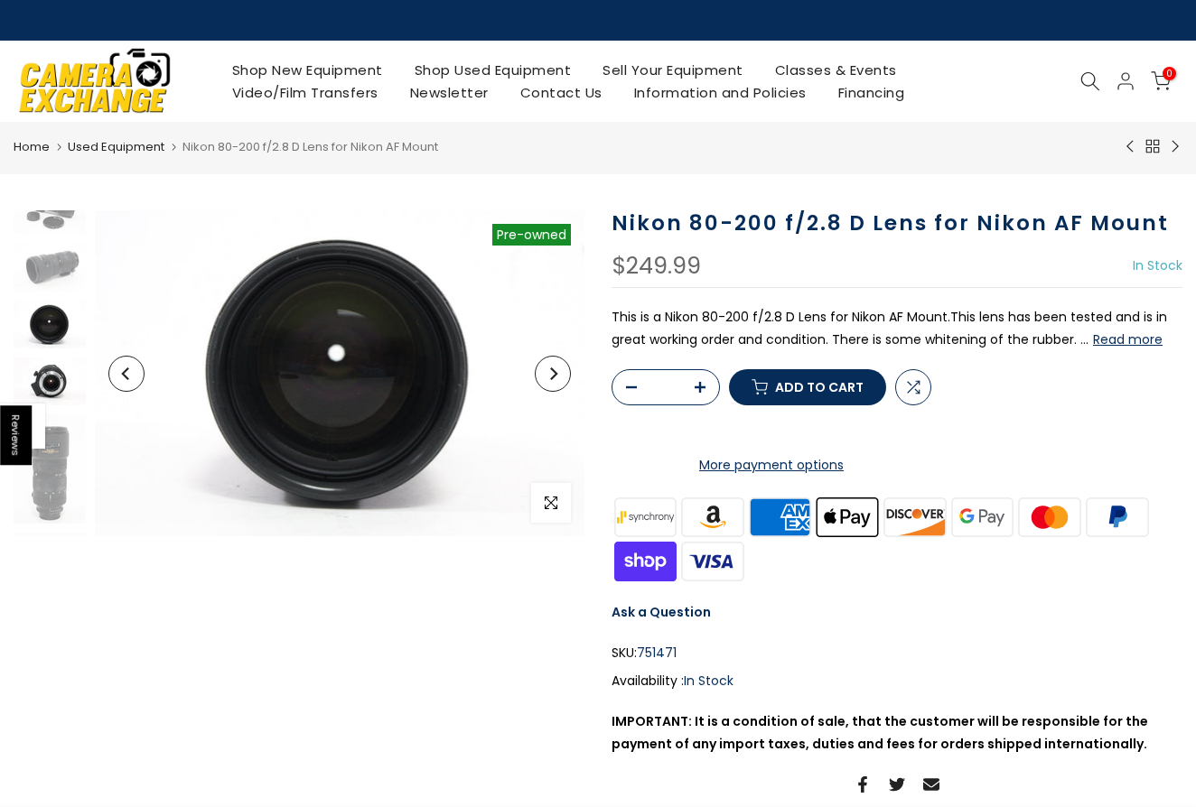
click at [43, 381] on img at bounding box center [50, 382] width 72 height 48
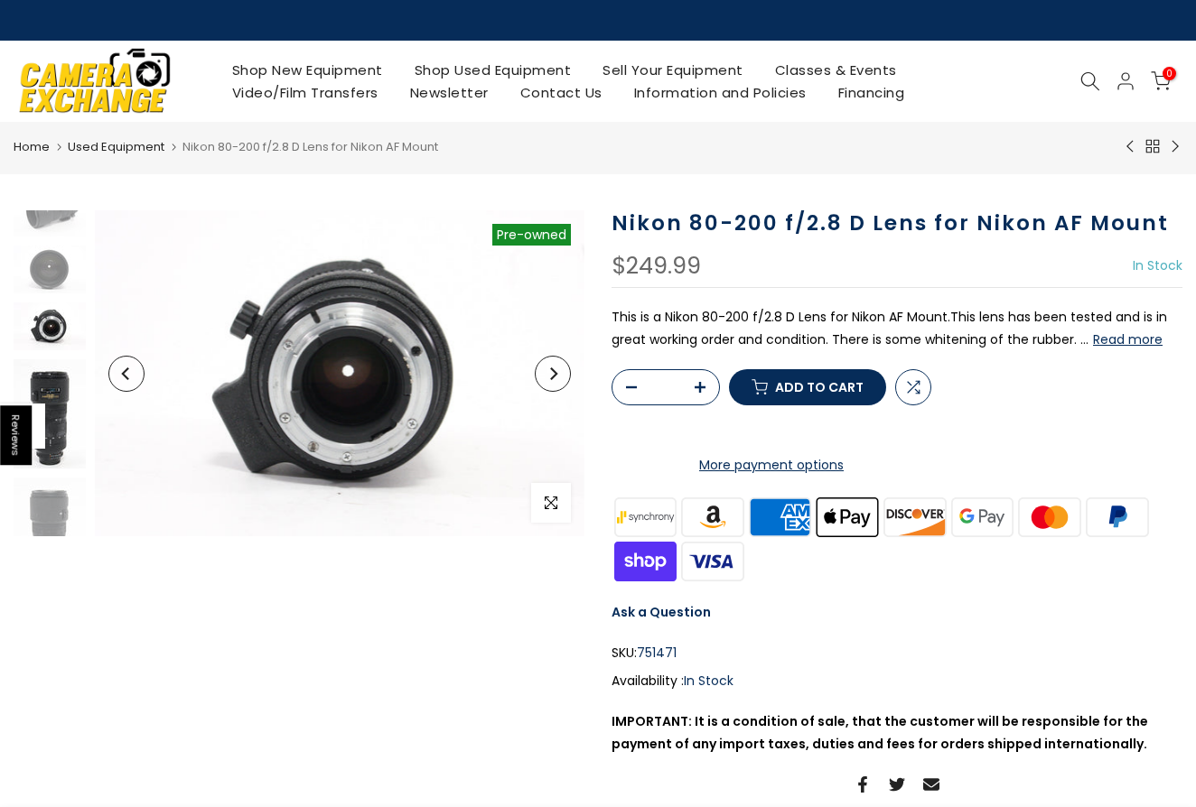
scroll to position [81, 0]
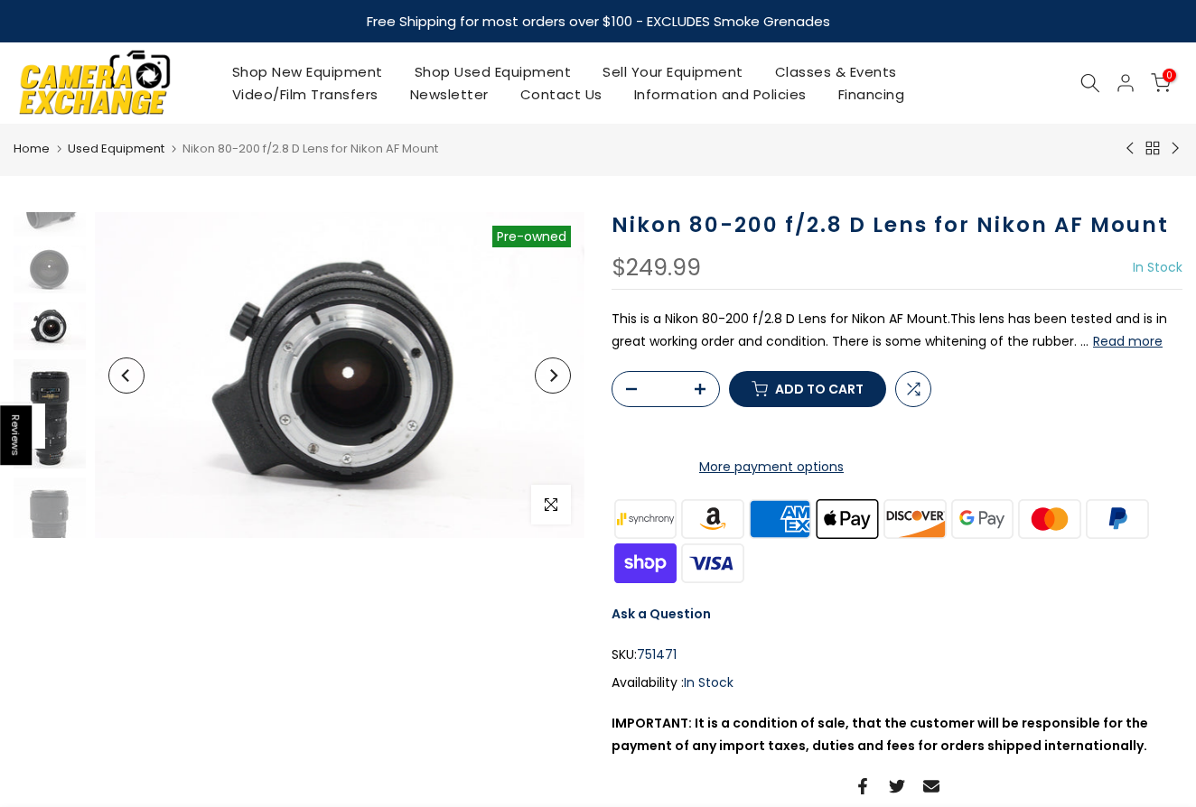
click at [49, 391] on img at bounding box center [50, 413] width 72 height 109
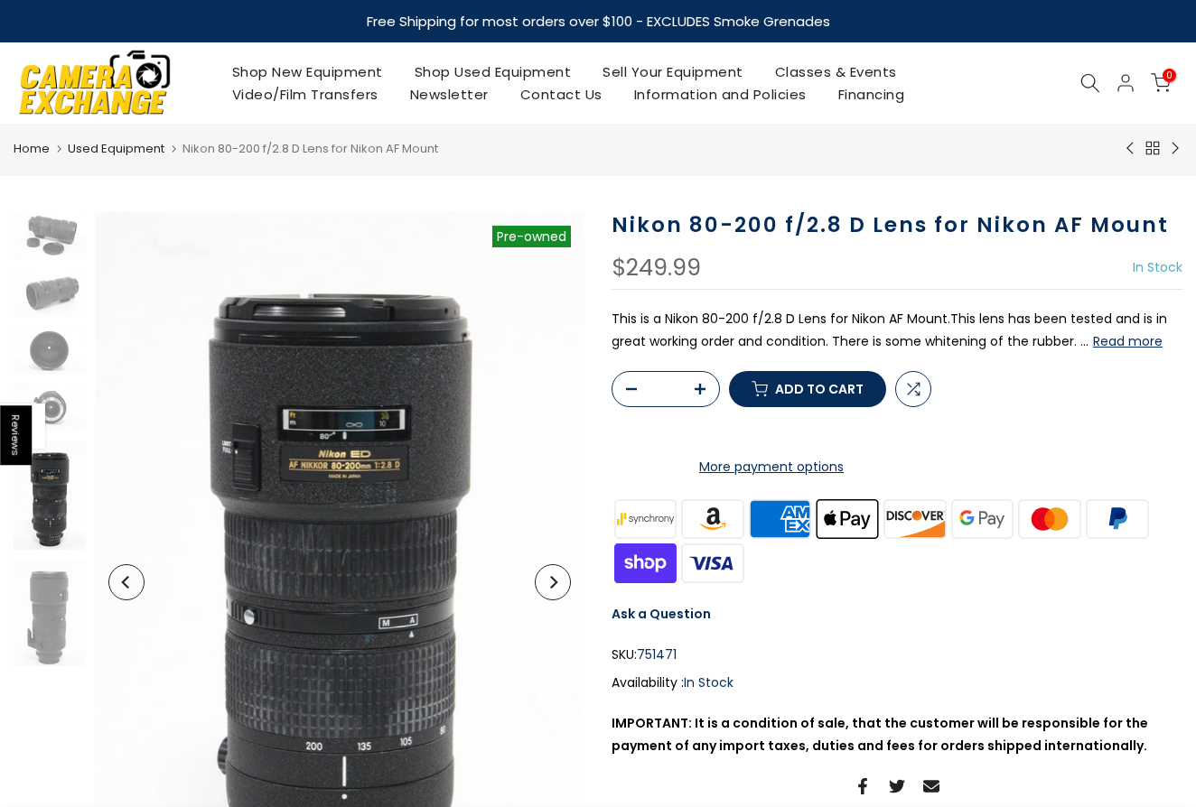
scroll to position [0, 0]
click at [1125, 337] on button "Read more" at bounding box center [1128, 341] width 70 height 16
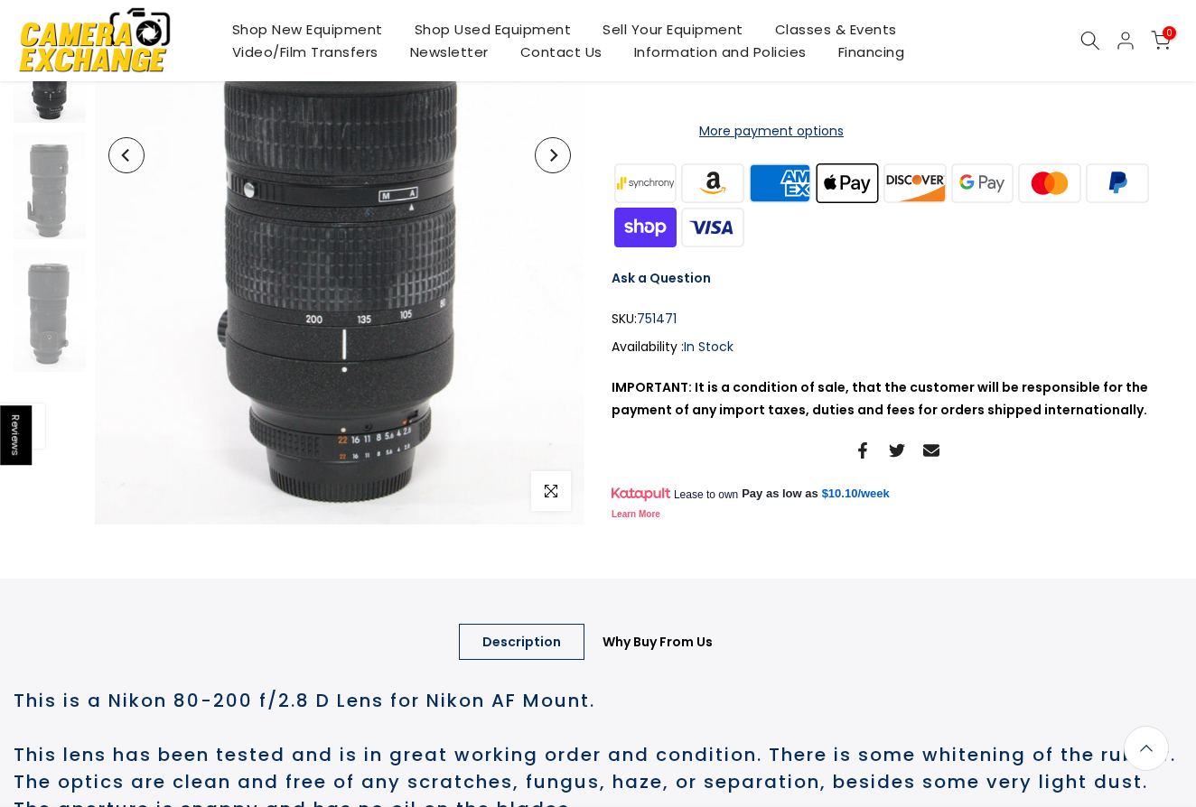
scroll to position [425, 0]
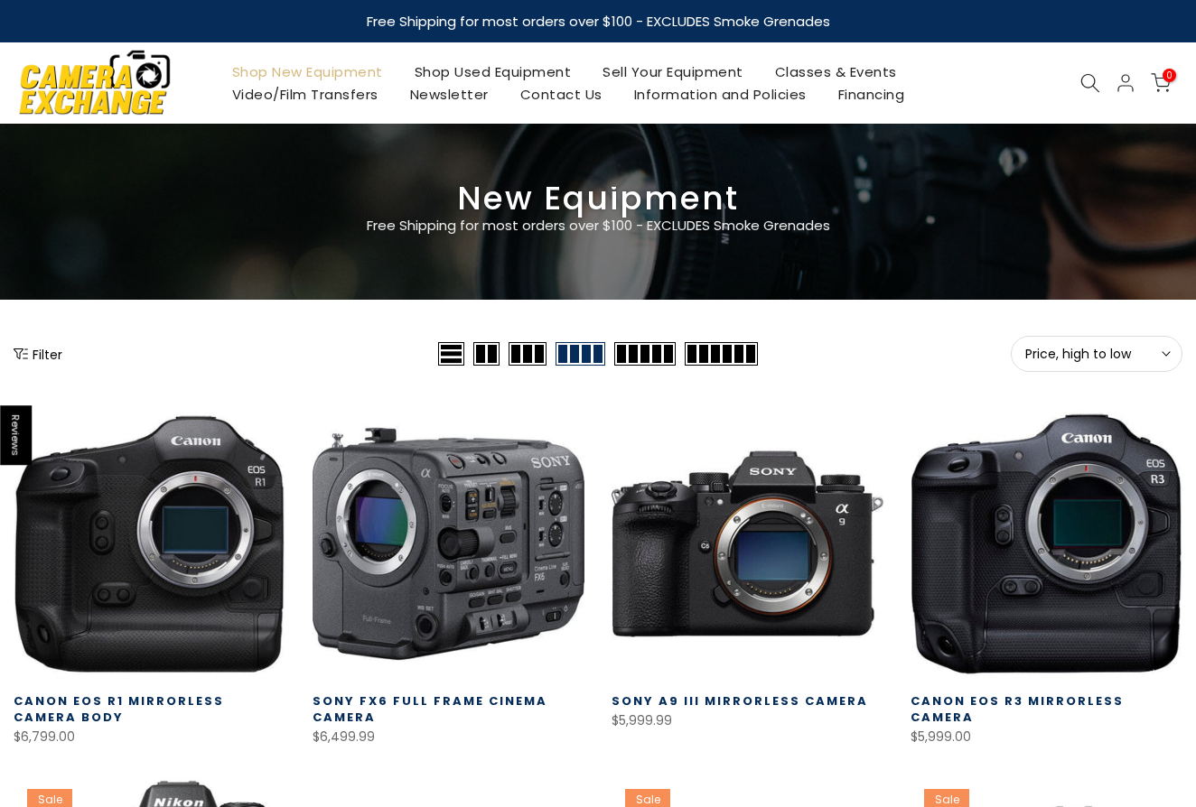
click at [28, 349] on button "Filter" at bounding box center [38, 354] width 49 height 18
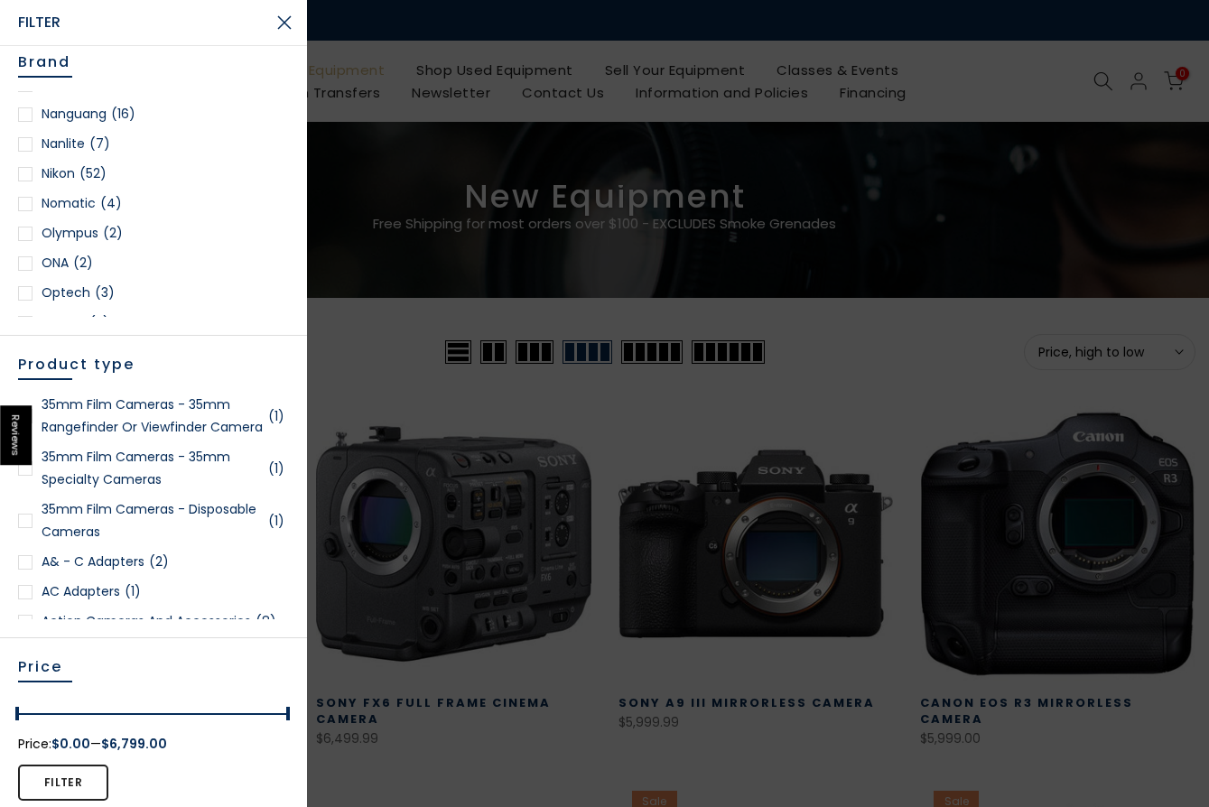
scroll to position [1626, 0]
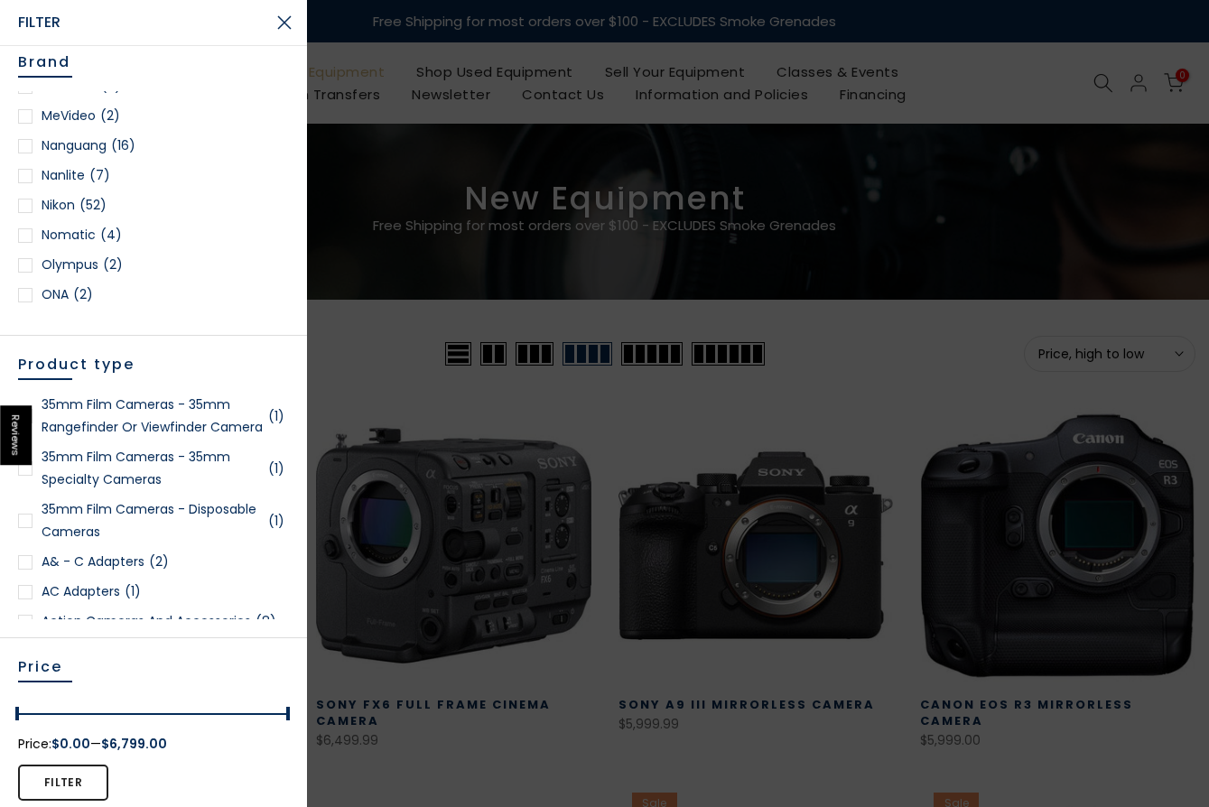
click at [30, 204] on div at bounding box center [25, 206] width 14 height 14
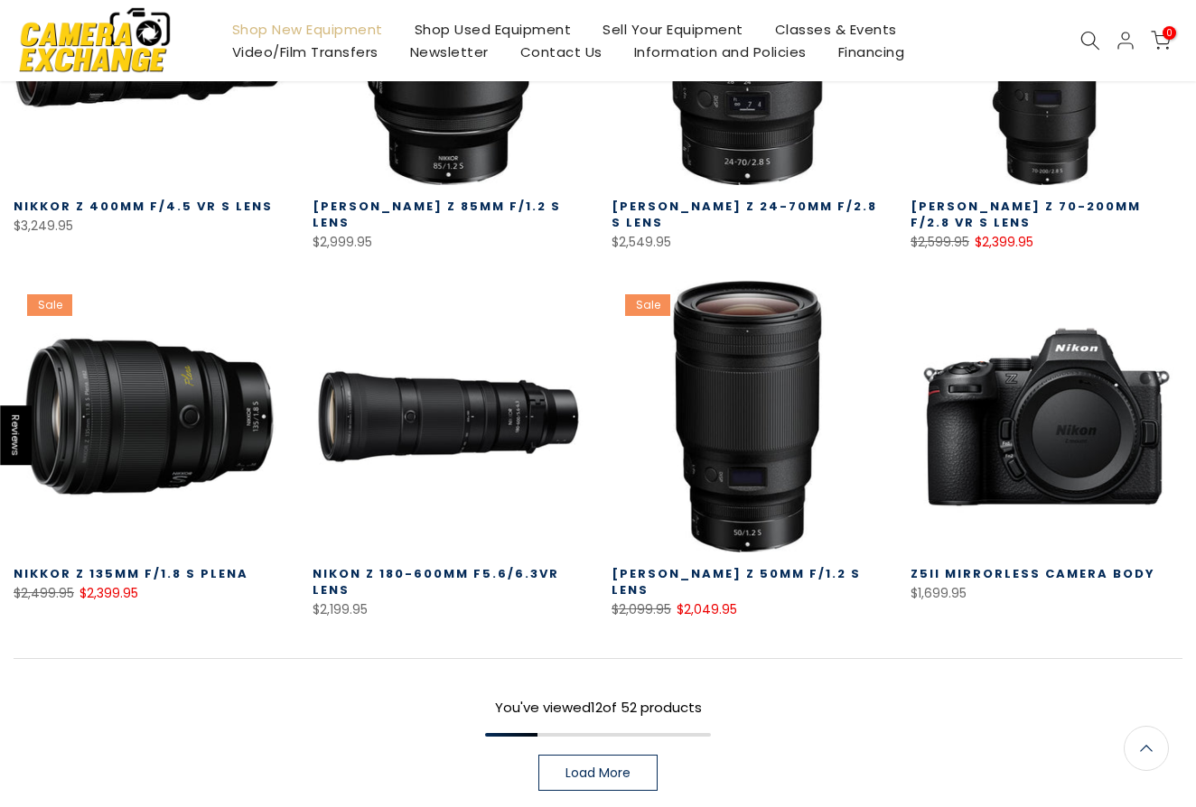
scroll to position [1040, 0]
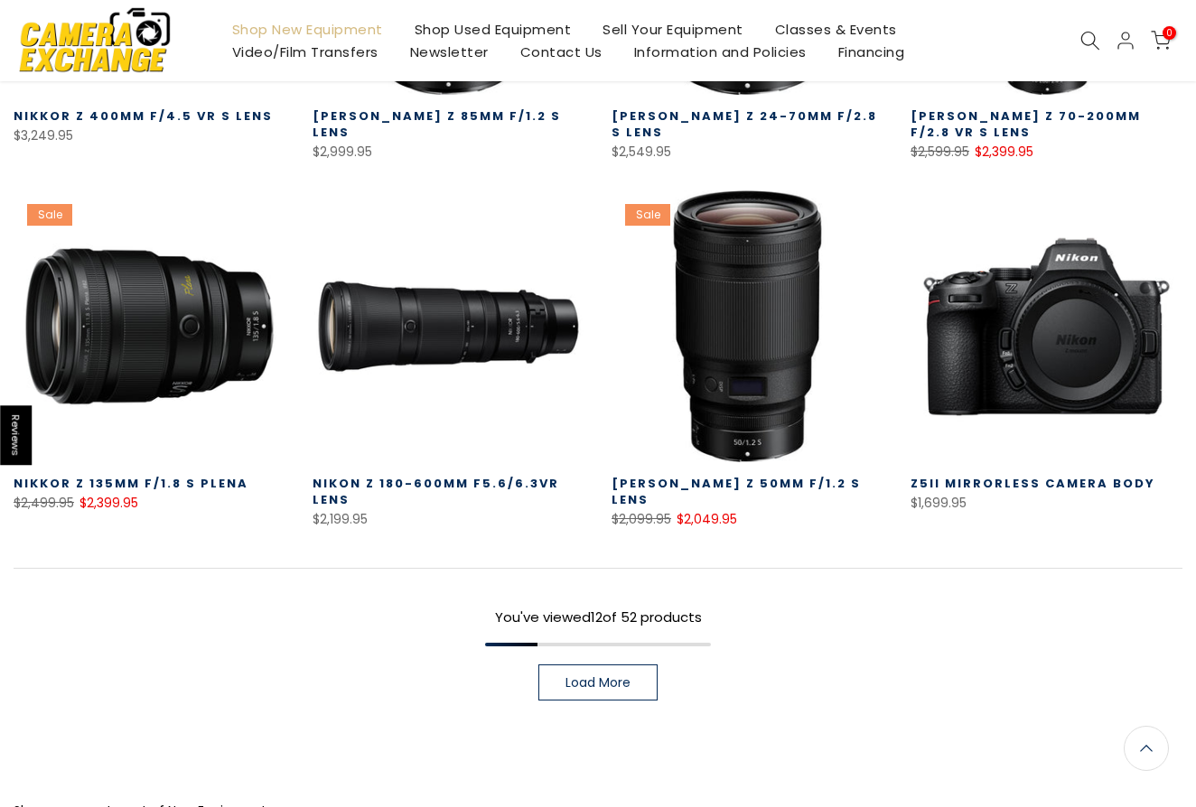
click at [630, 685] on span "Load More" at bounding box center [597, 683] width 65 height 13
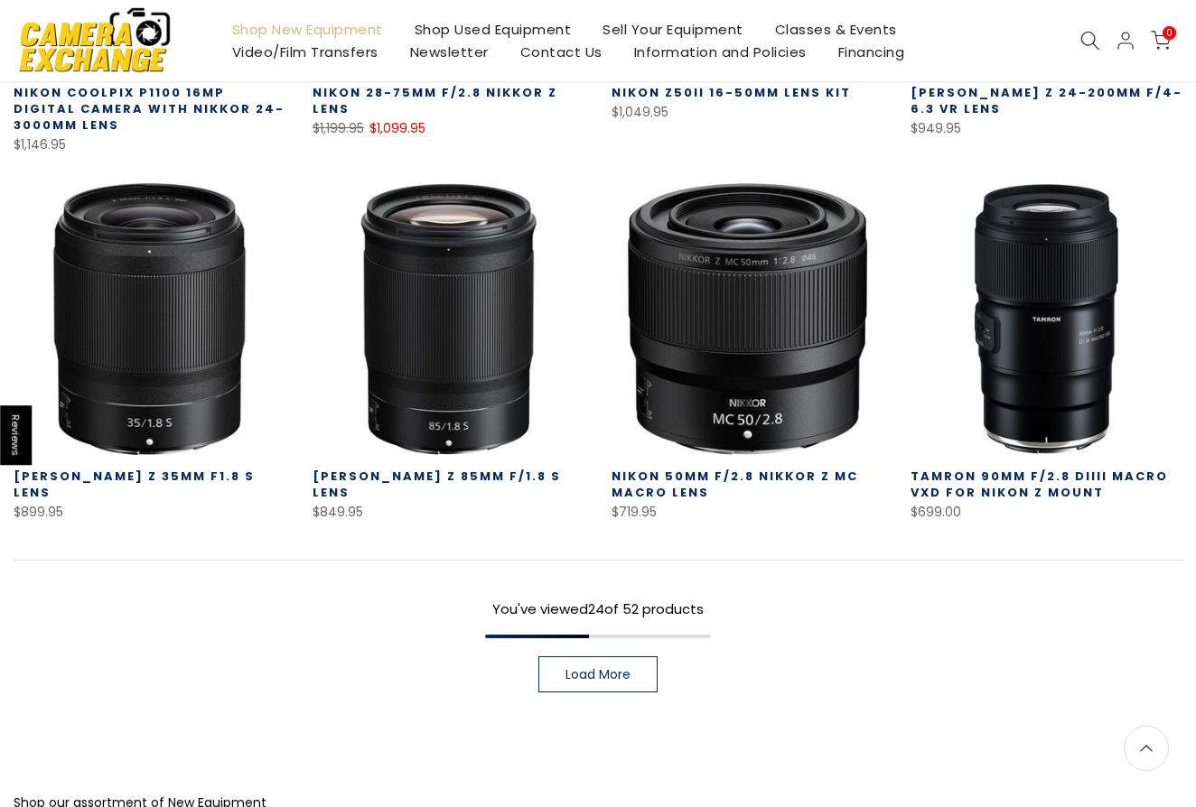
scroll to position [2215, 0]
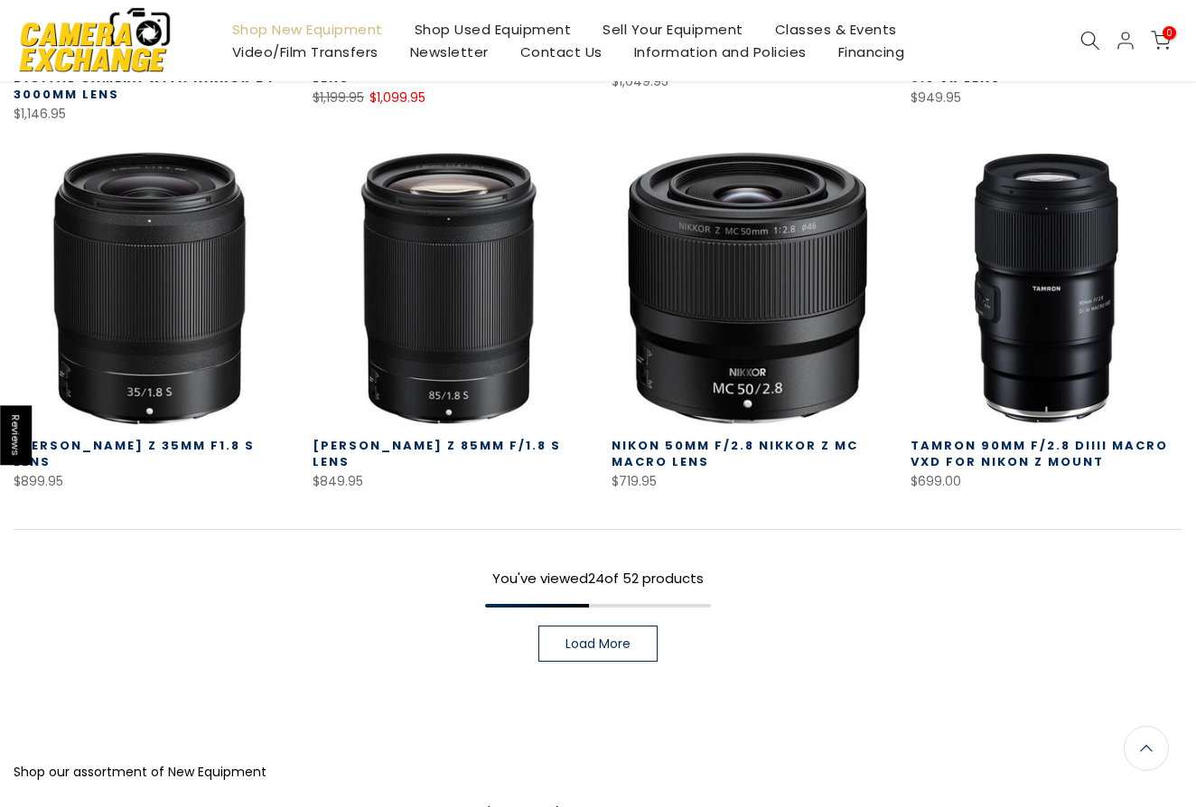
click at [587, 638] on span "Load More" at bounding box center [597, 644] width 65 height 13
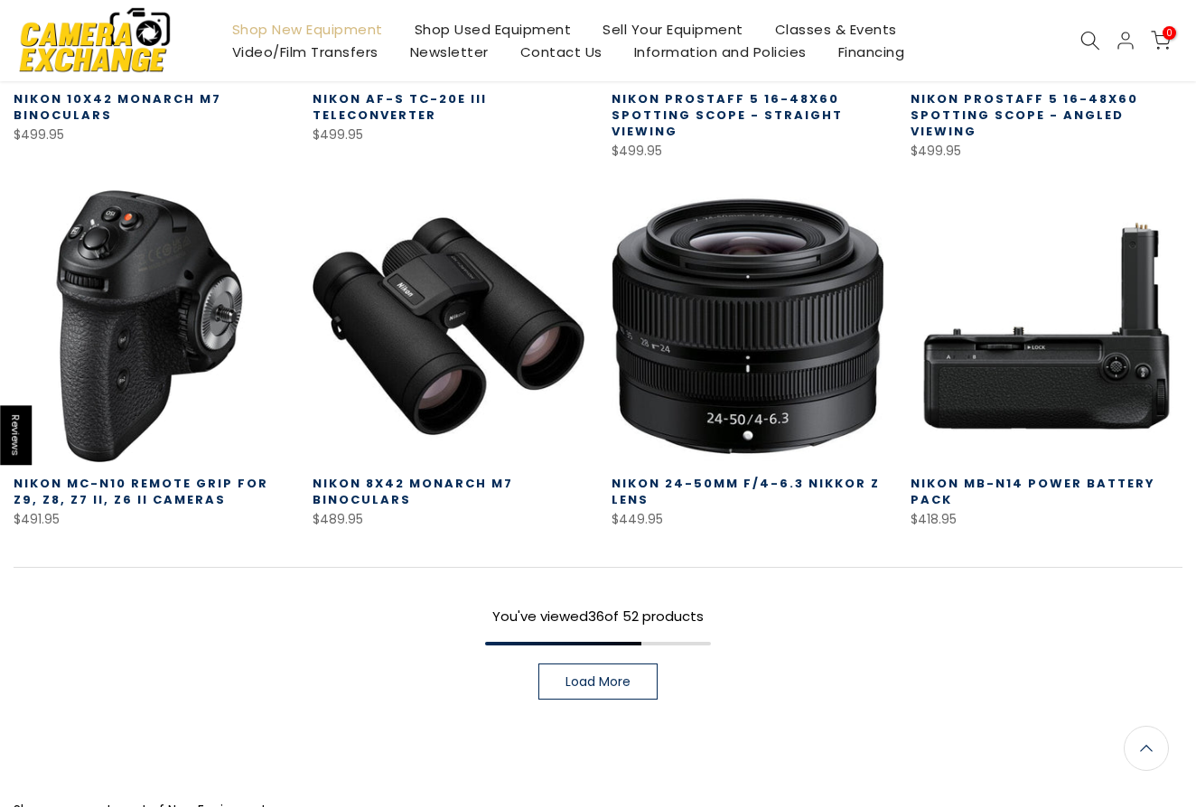
scroll to position [3299, 0]
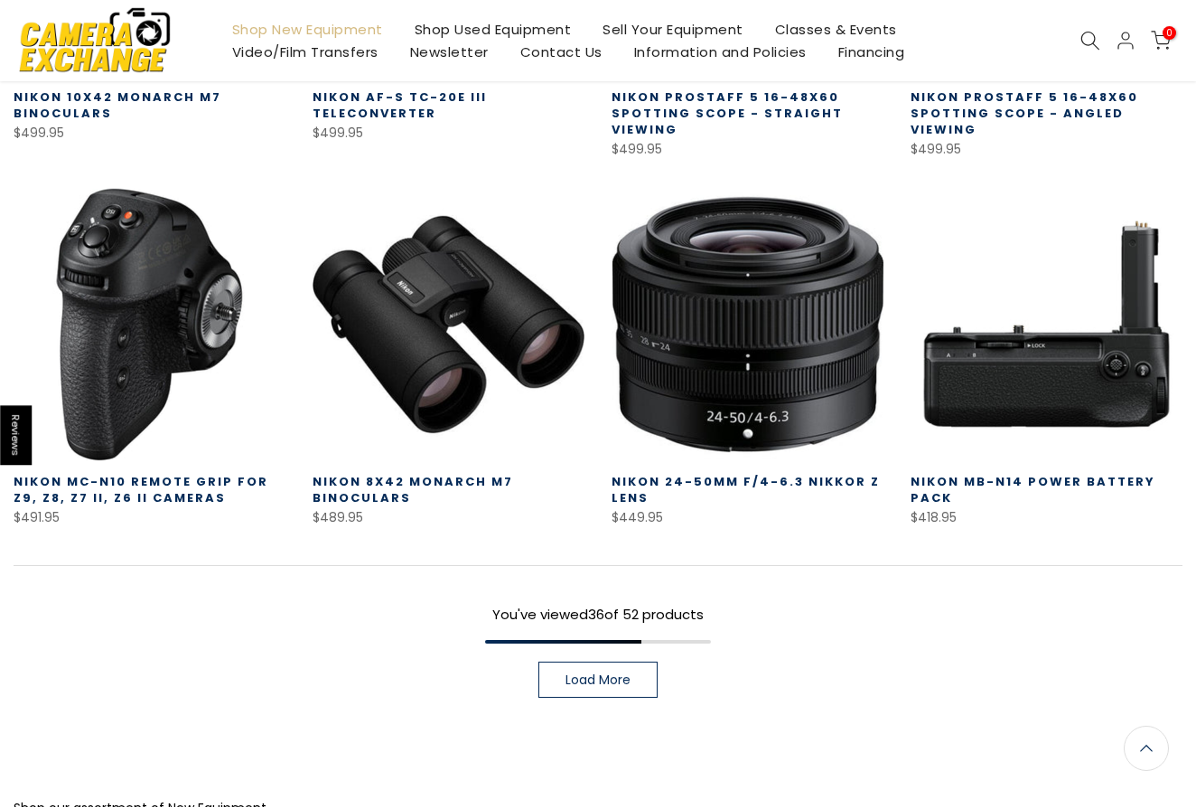
click at [615, 695] on link "Load More" at bounding box center [597, 680] width 119 height 36
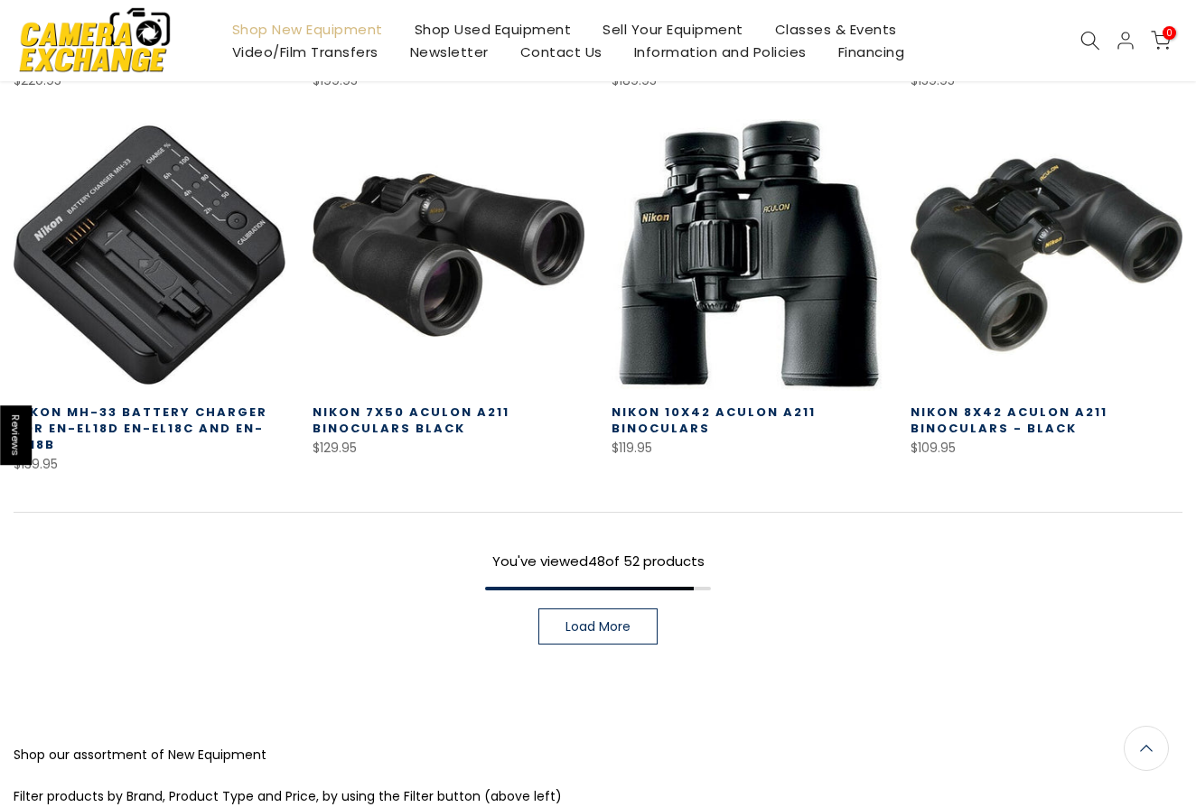
scroll to position [4473, 0]
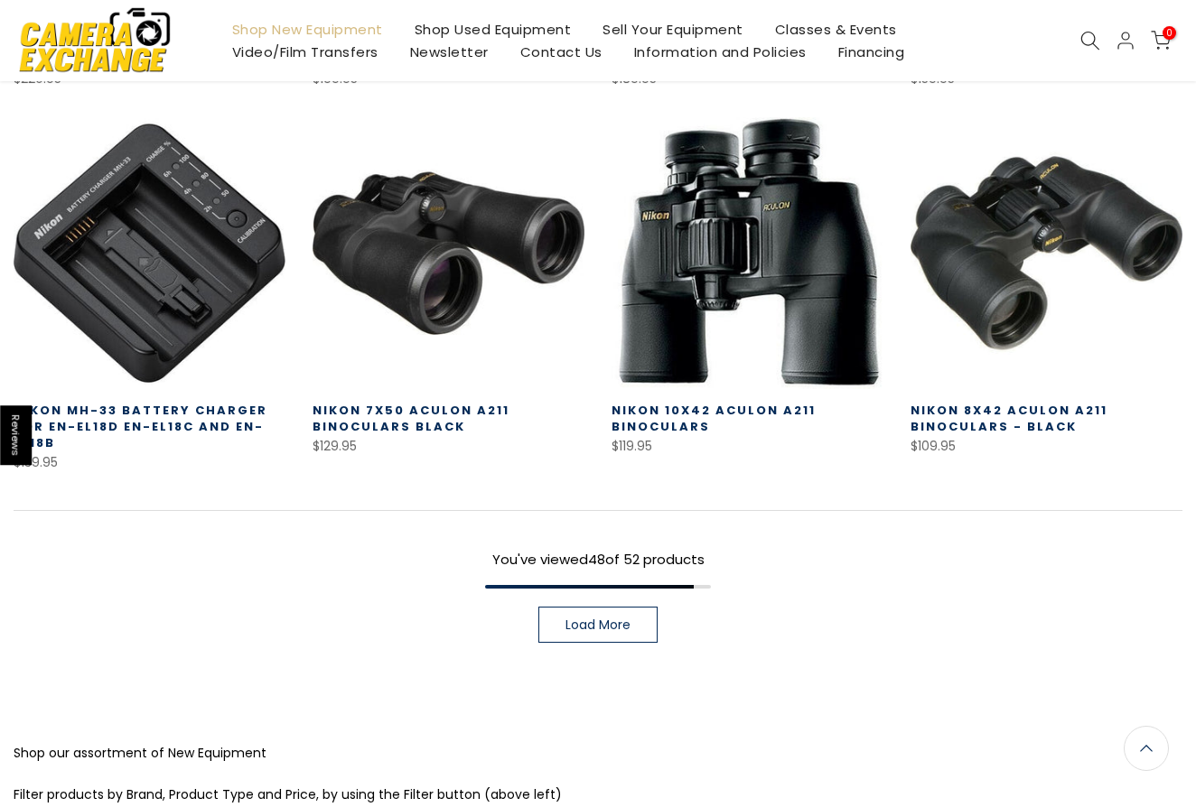
click at [583, 626] on span "Load More" at bounding box center [597, 625] width 65 height 13
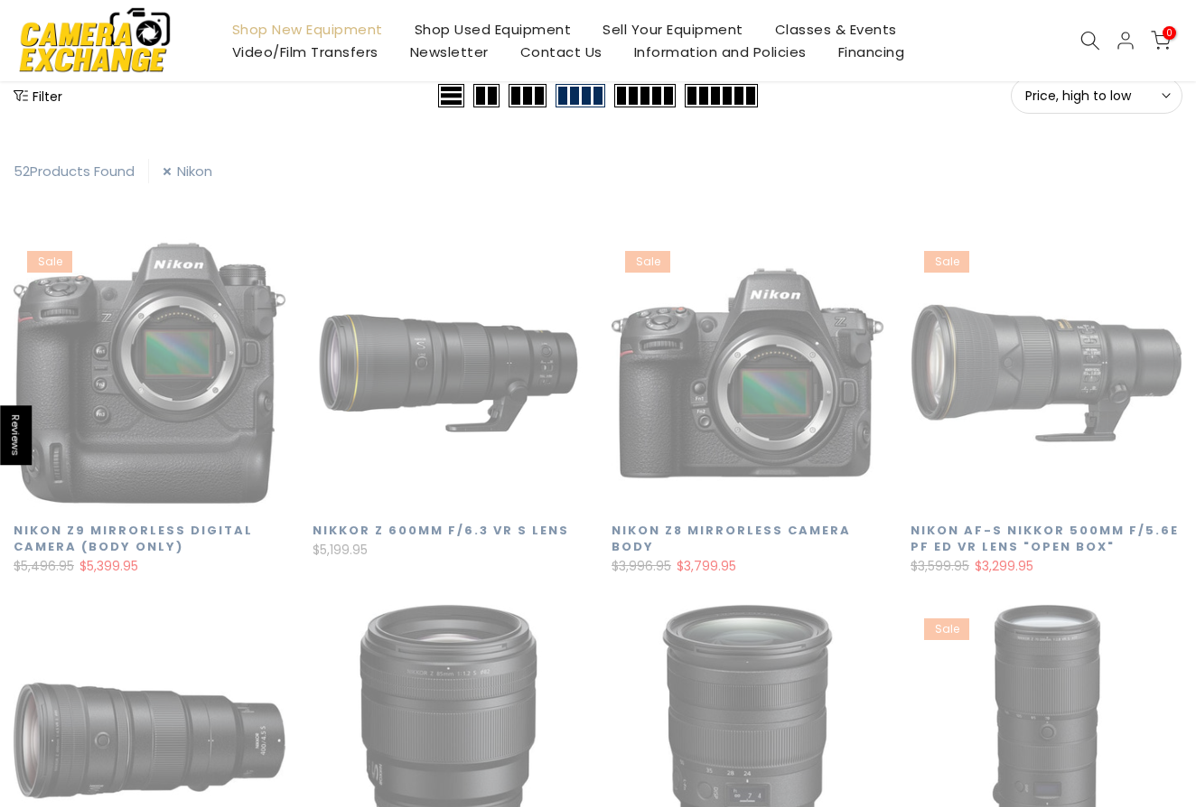
scroll to position [318, 0]
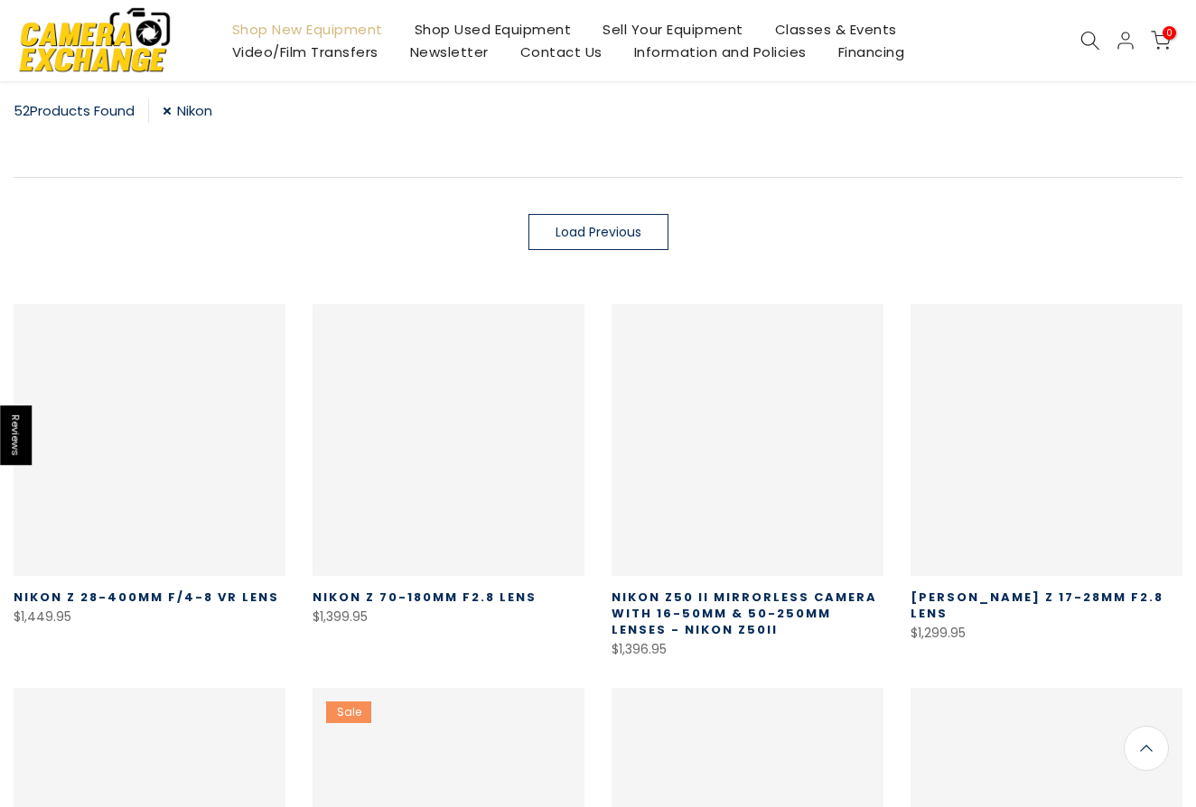
scroll to position [316, 0]
